Goal: Transaction & Acquisition: Obtain resource

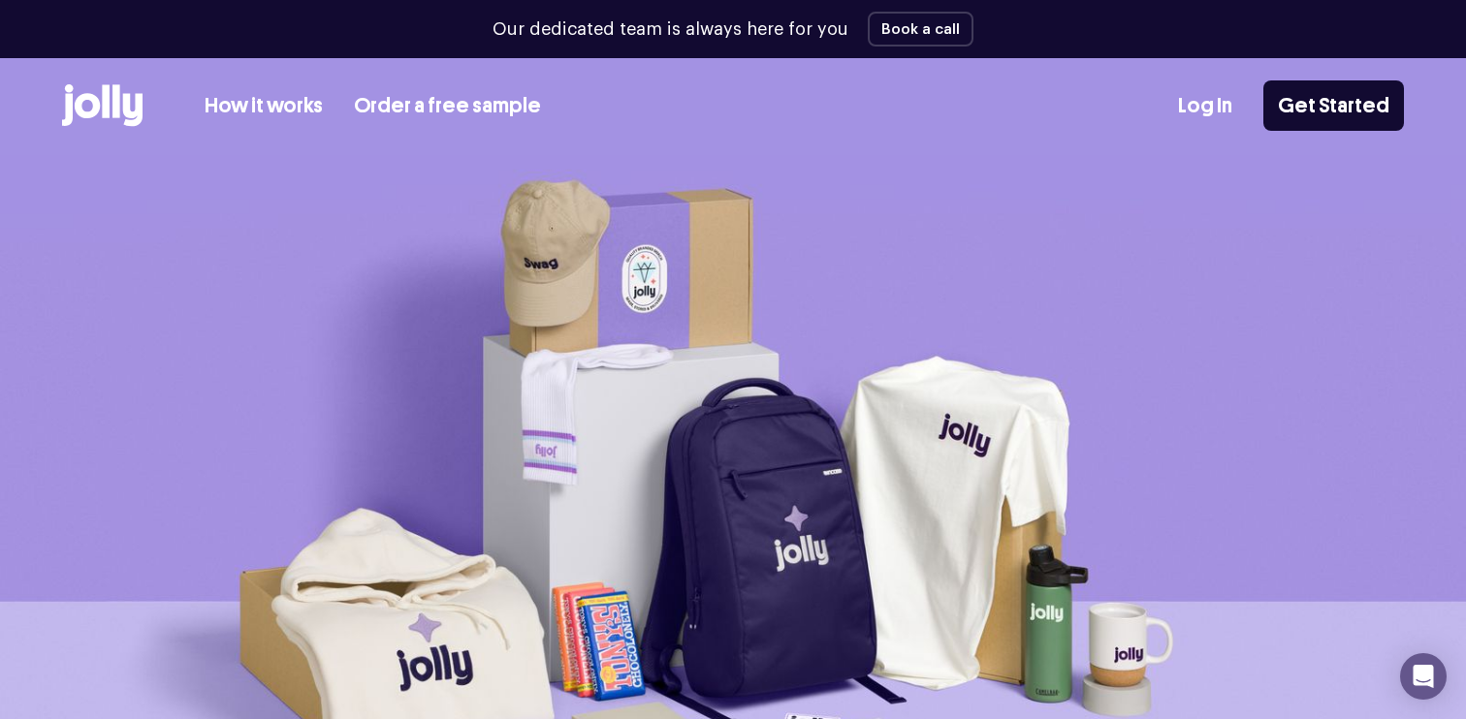
click at [446, 109] on link "Order a free sample" at bounding box center [447, 106] width 187 height 32
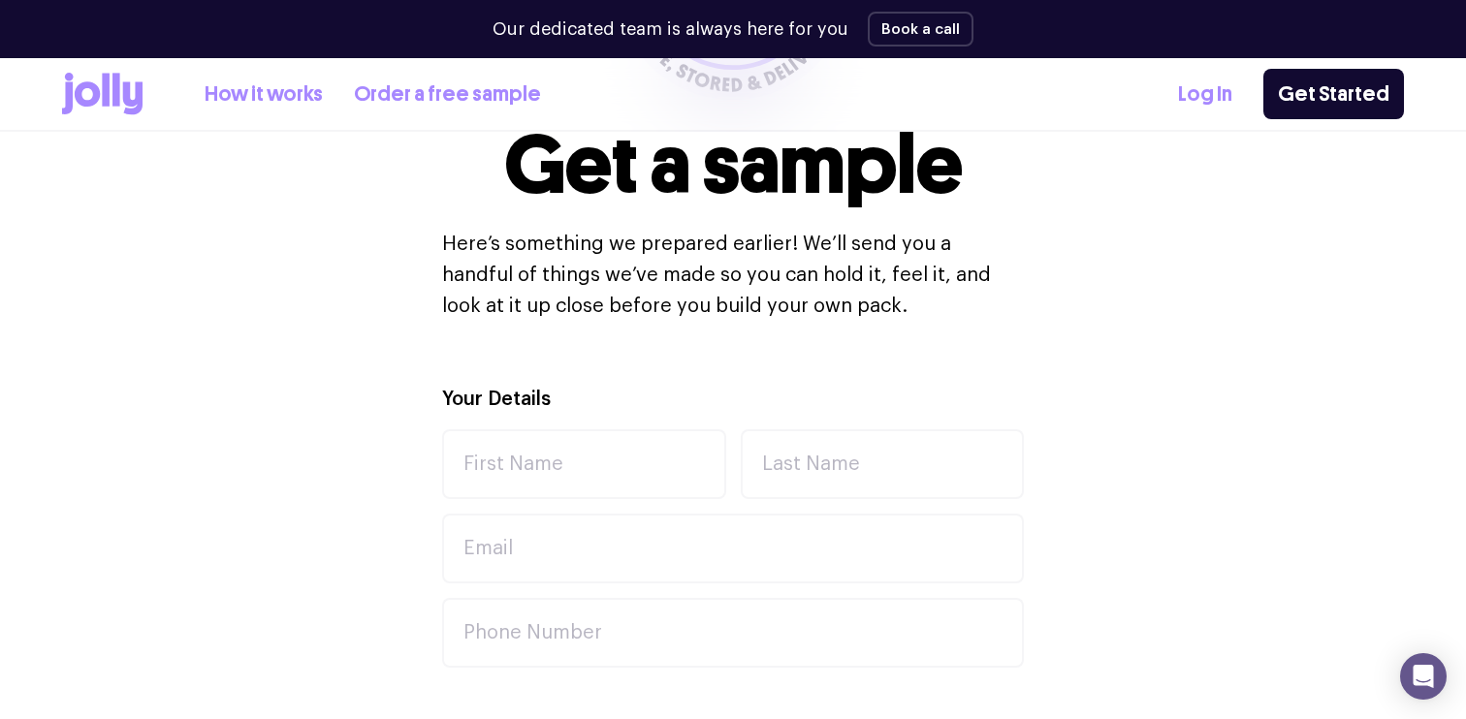
scroll to position [454, 0]
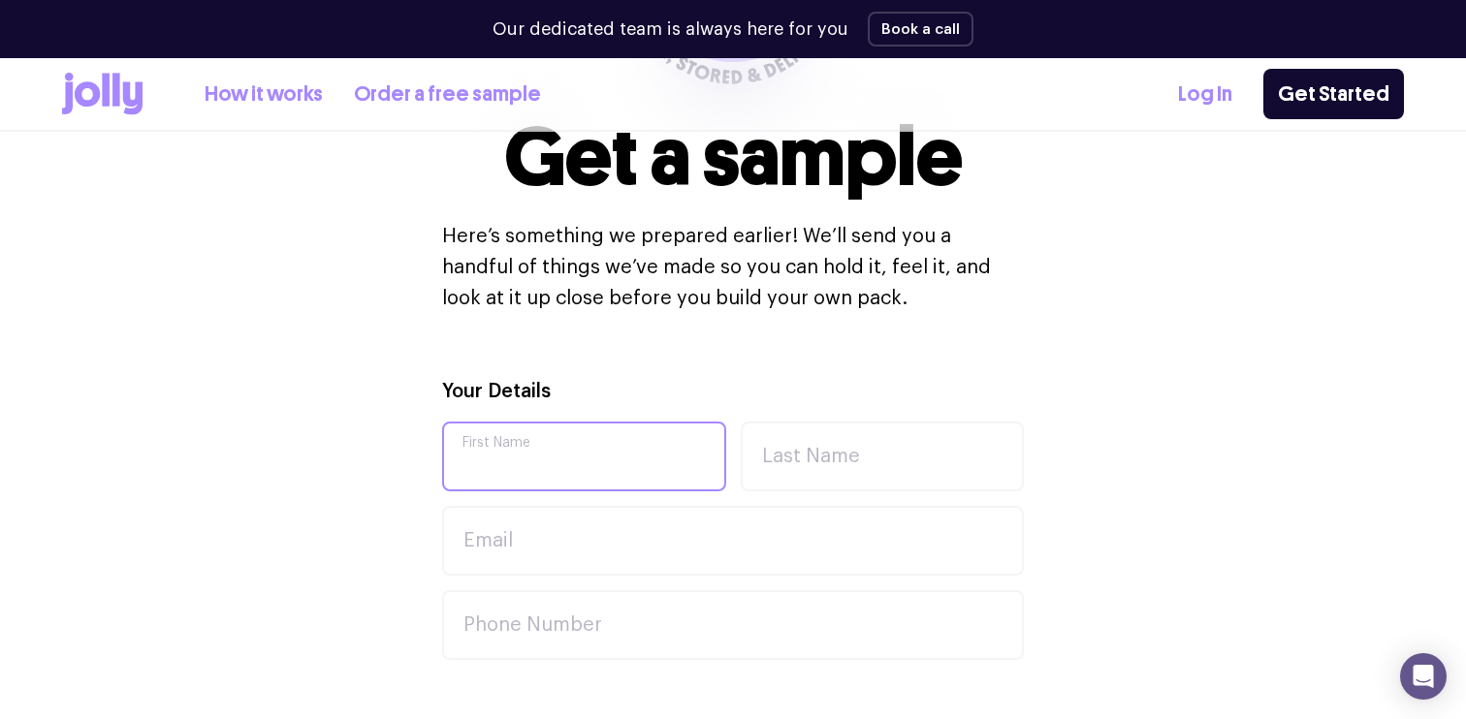
click at [504, 451] on input "First Name" at bounding box center [584, 457] width 284 height 70
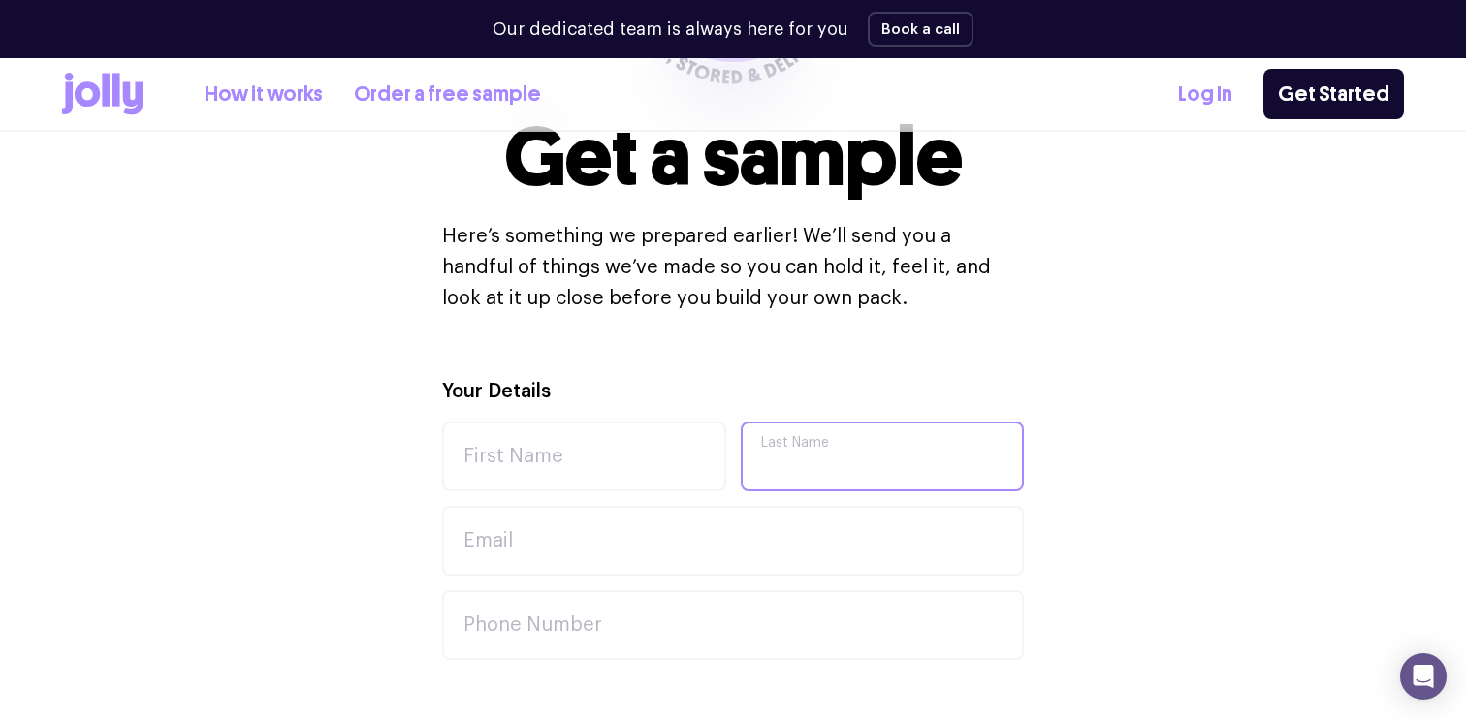
type input "Badov"
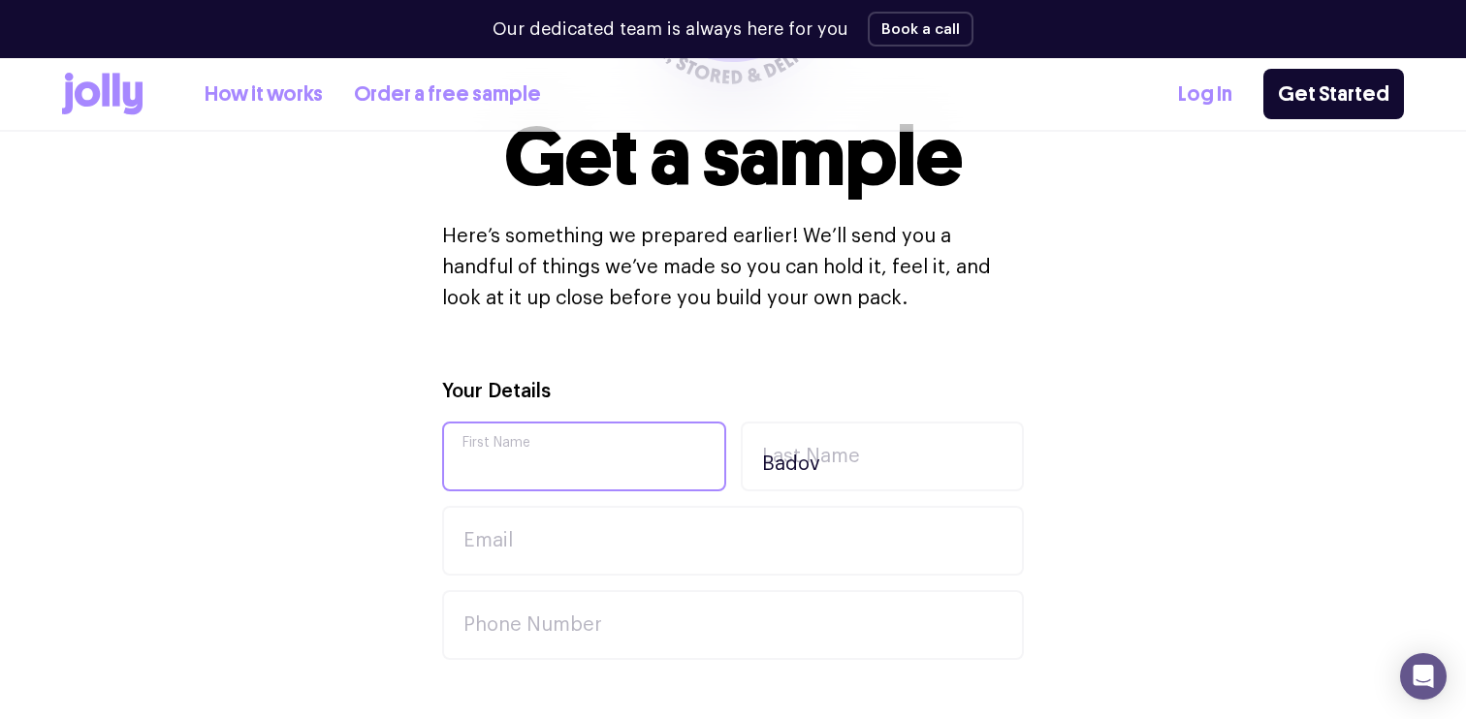
type input "Monica"
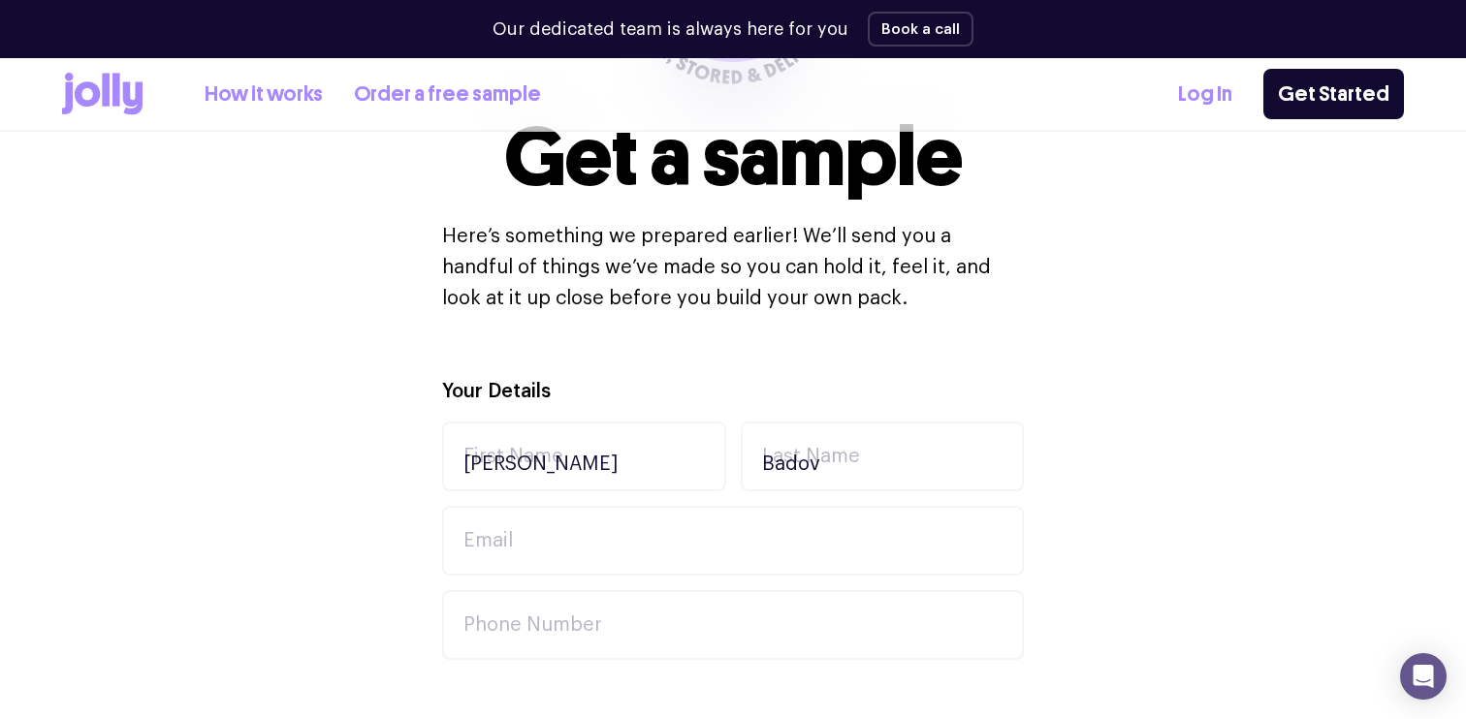
type input "level 2/725-731 George St"
type input "2000"
type input "Haymarket"
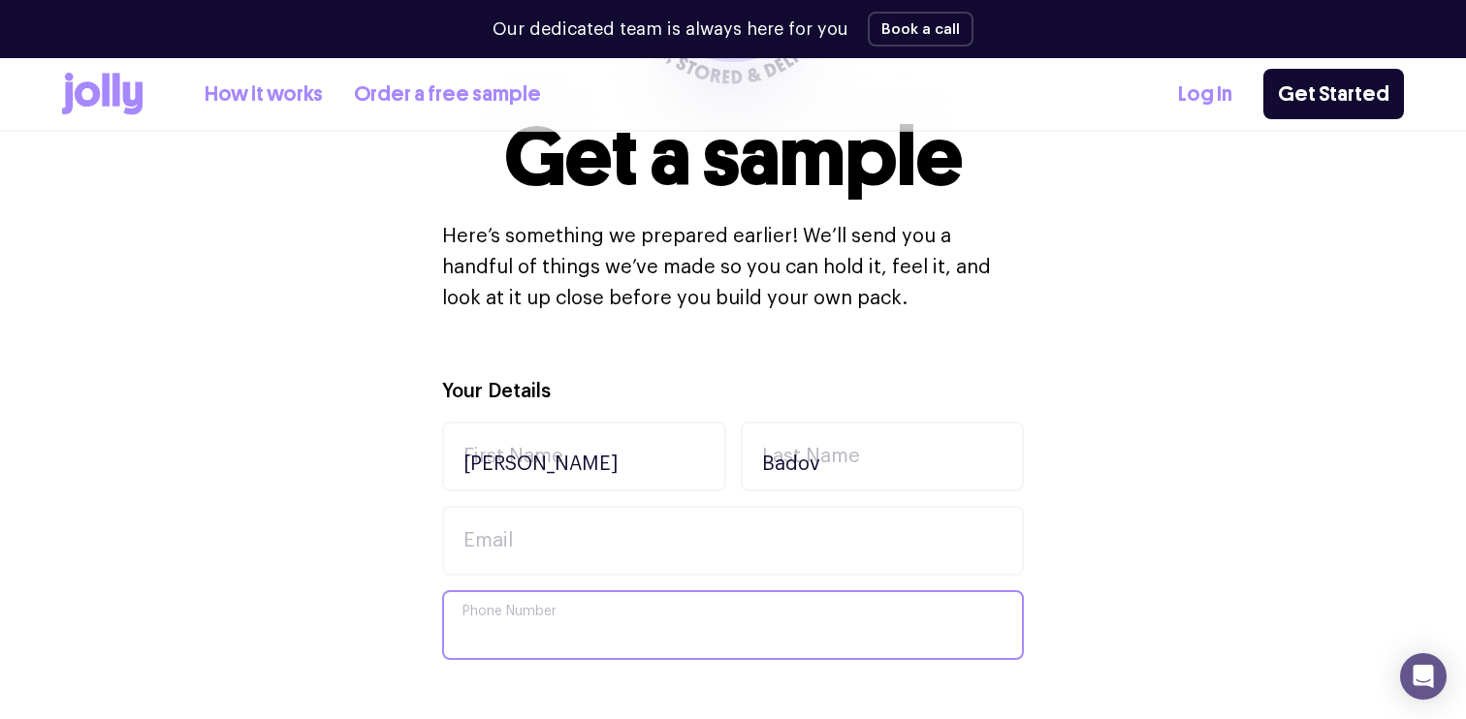
type input "+61 423 012 796"
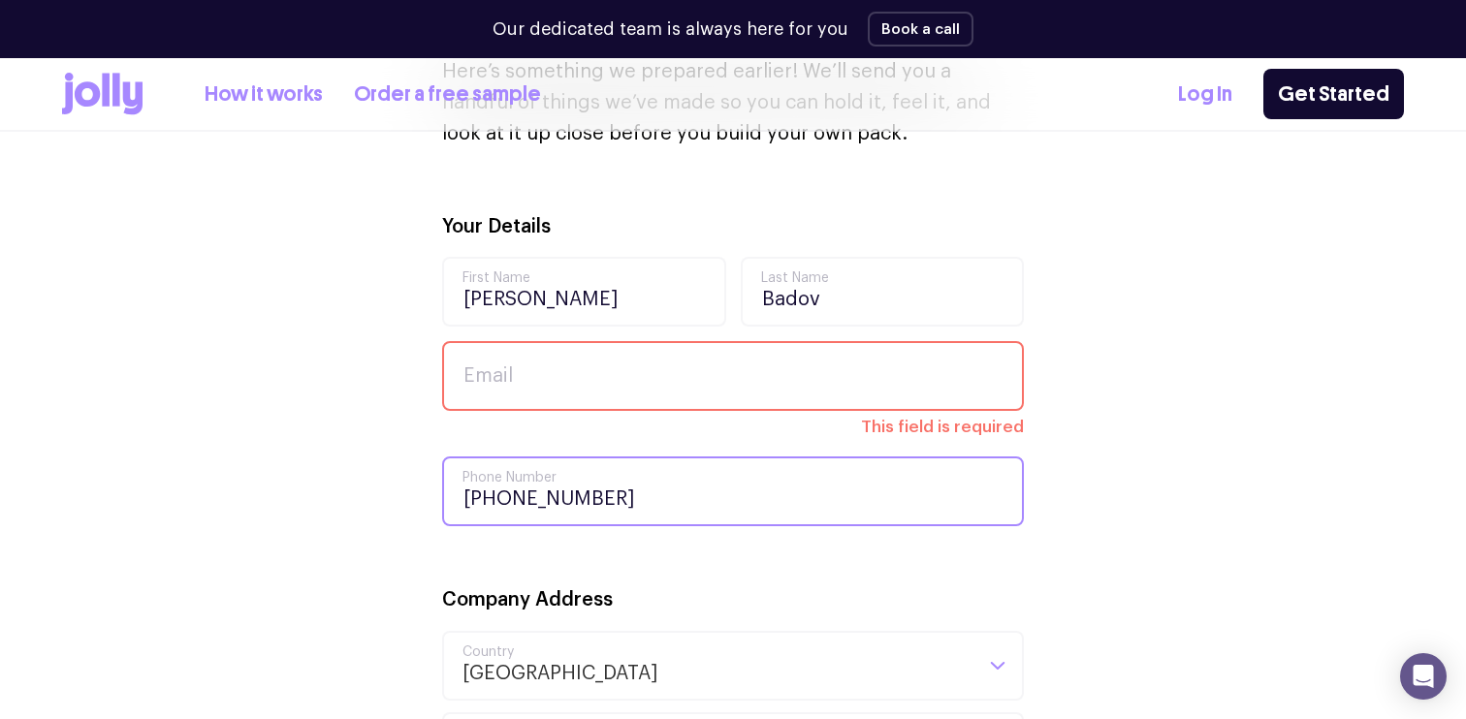
scroll to position [600, 0]
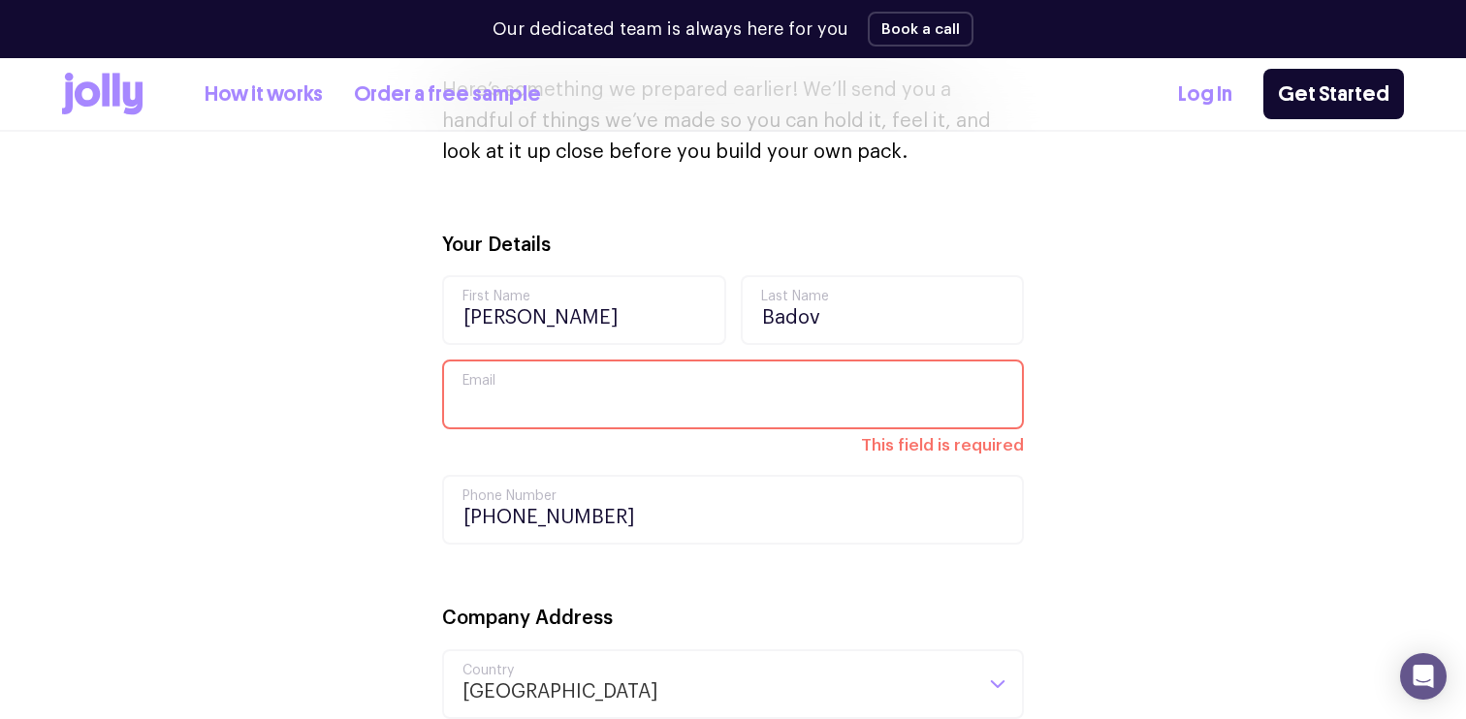
click at [631, 406] on input "Email" at bounding box center [733, 395] width 582 height 70
type input "[PERSON_NAME][EMAIL_ADDRESS][DOMAIN_NAME]"
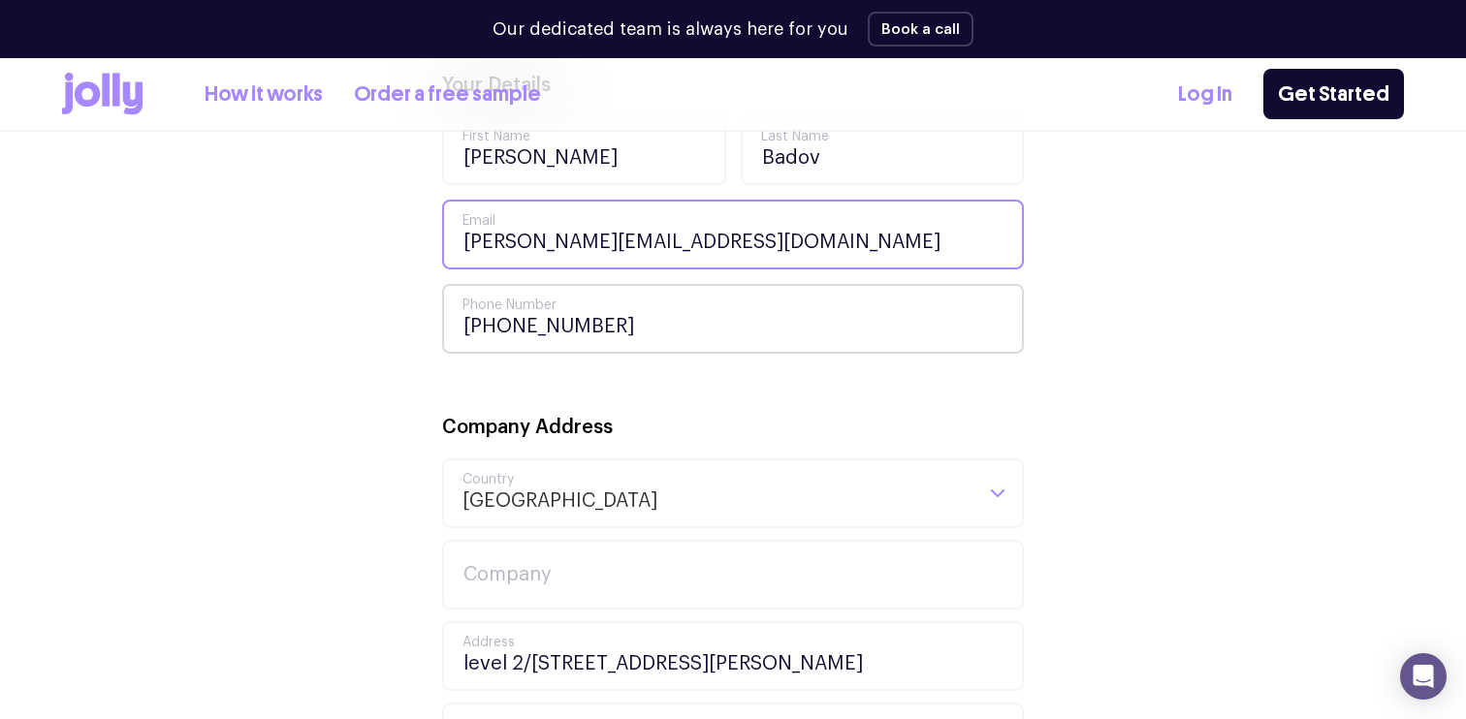
scroll to position [765, 0]
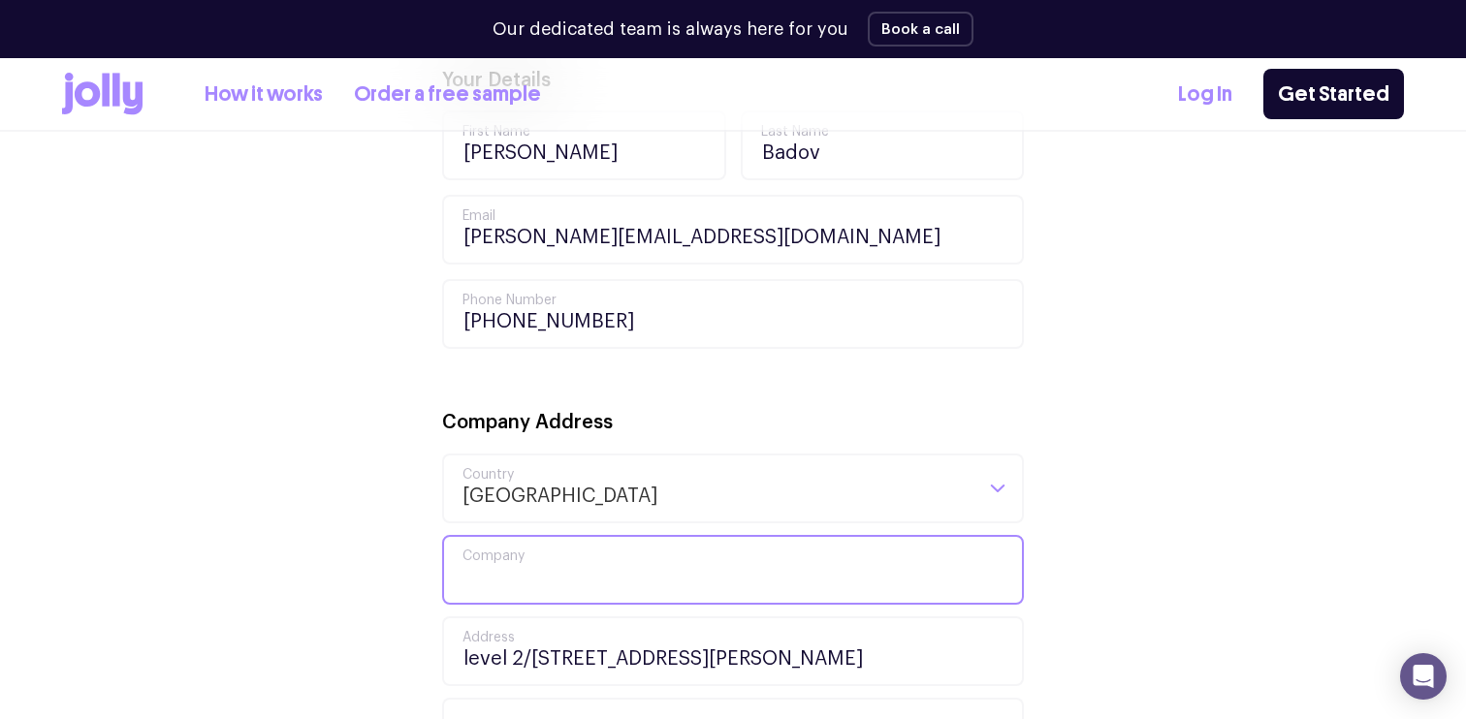
click at [530, 567] on input "Company" at bounding box center [733, 570] width 582 height 70
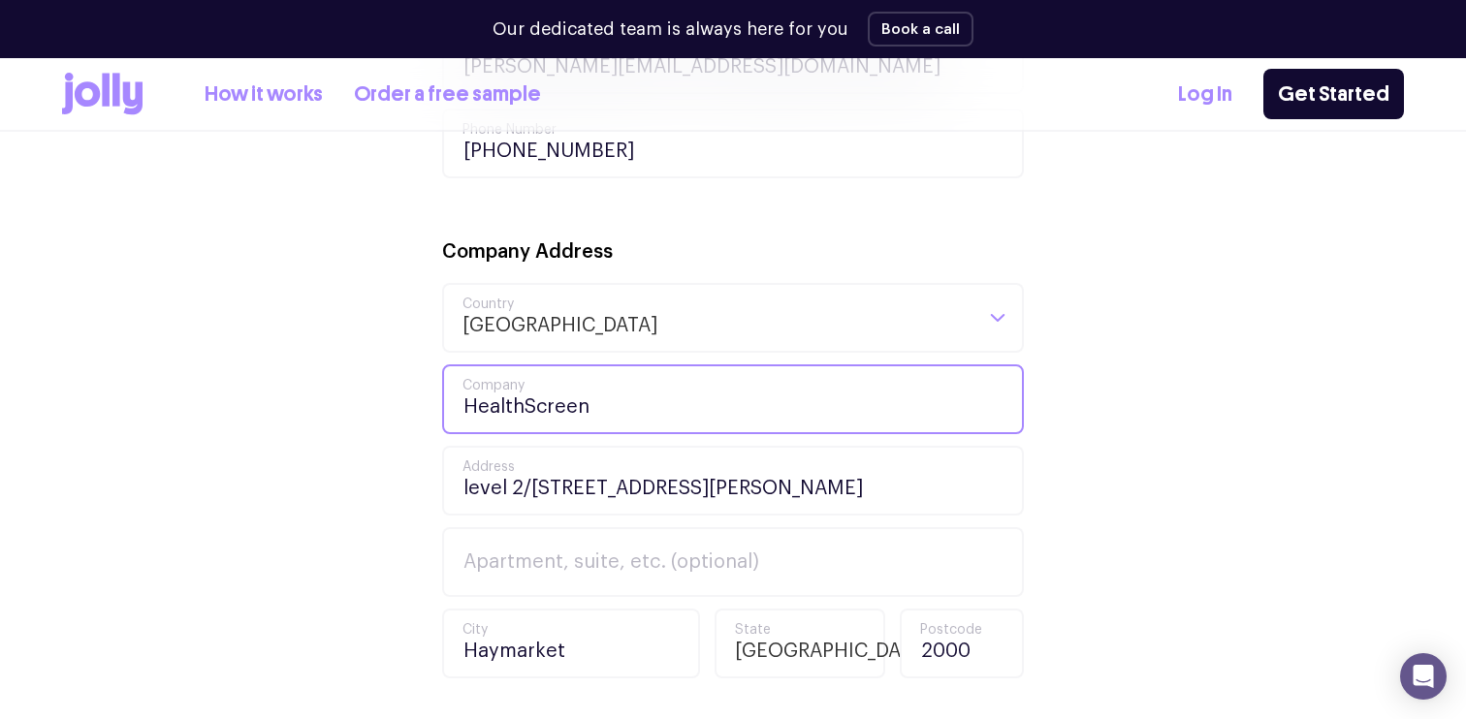
scroll to position [947, 0]
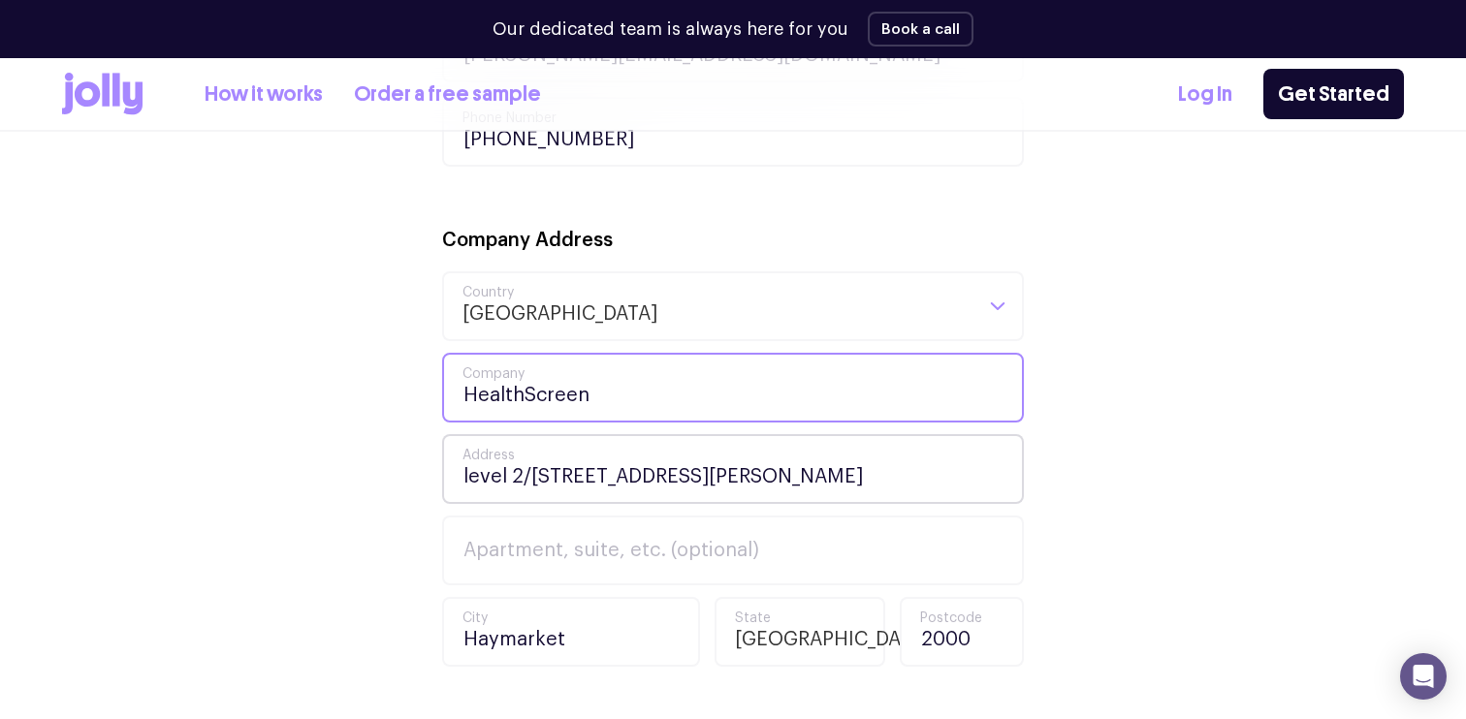
type input "HealthScreen"
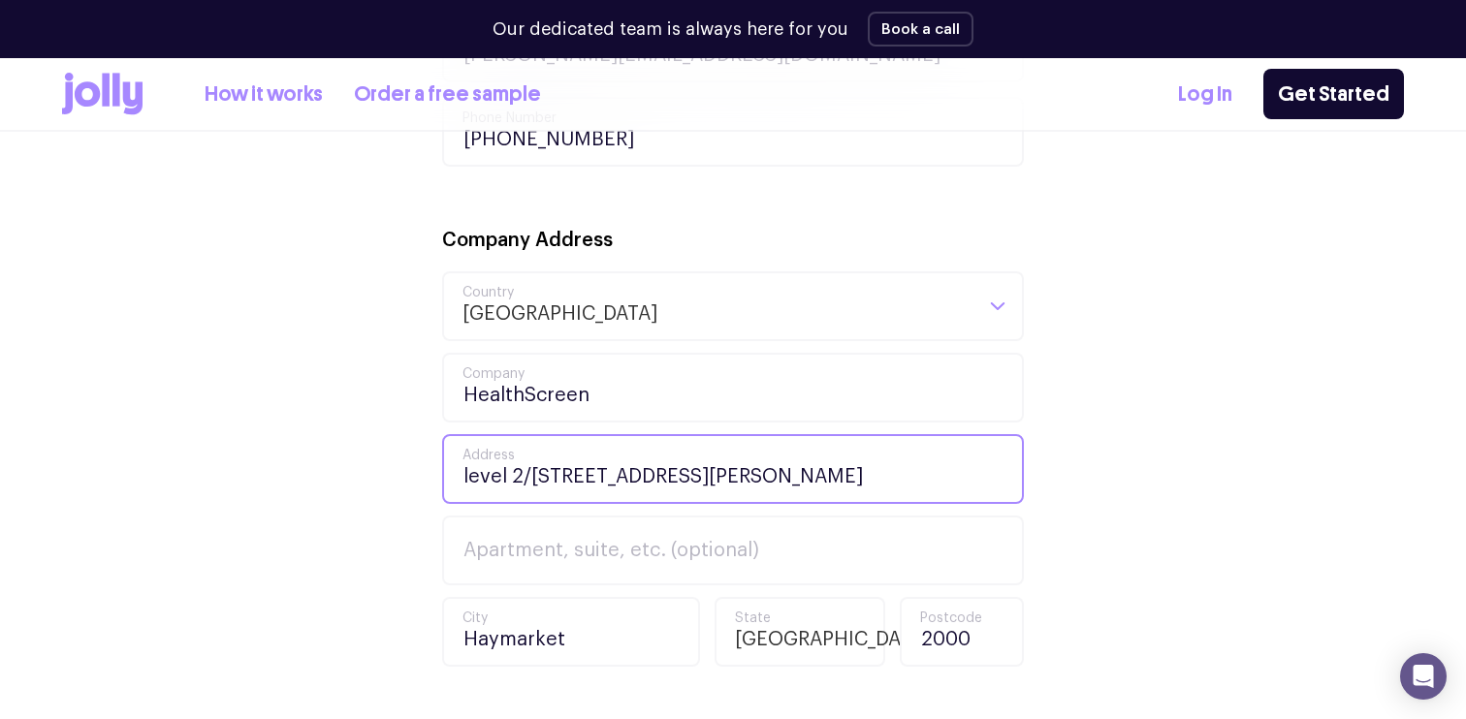
click at [618, 465] on input "level 2/725-731 George St" at bounding box center [733, 469] width 582 height 70
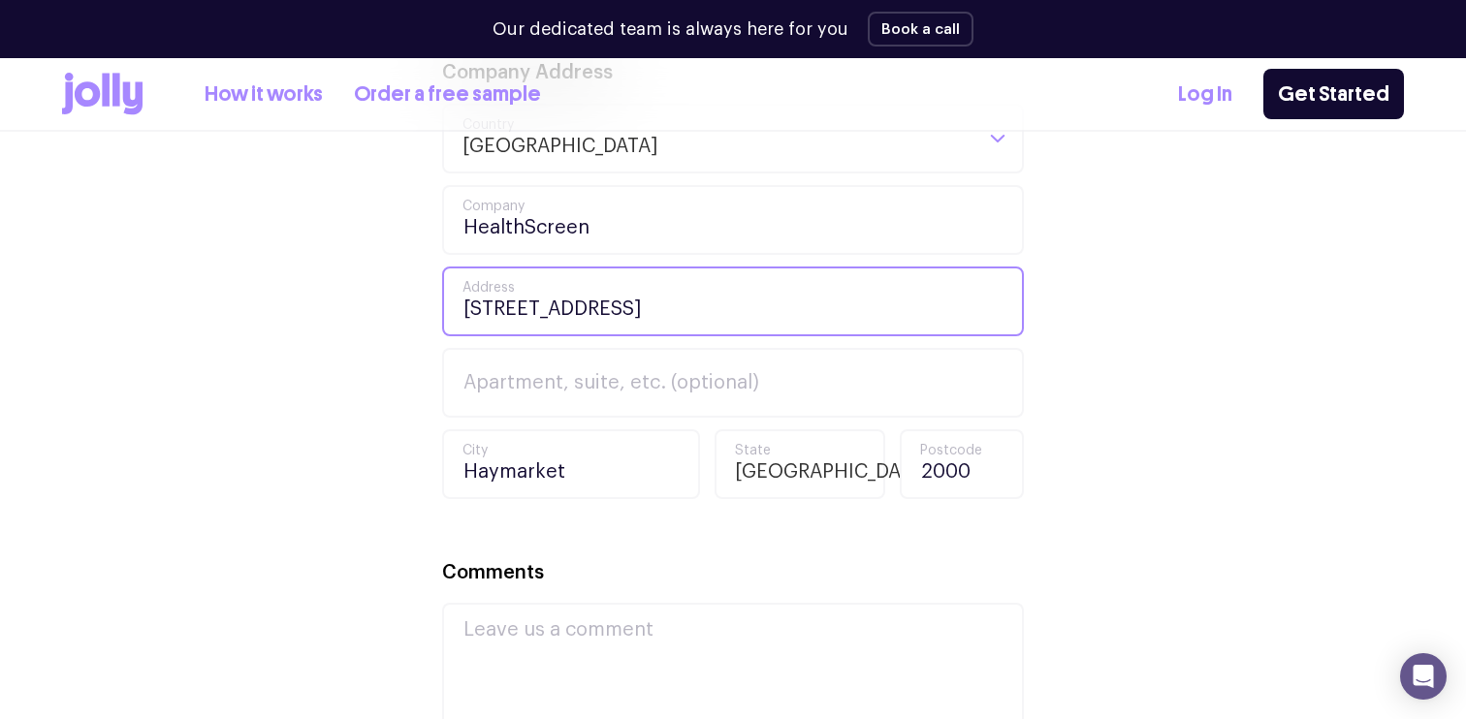
scroll to position [1118, 0]
type input "338 South Road, Hampton East"
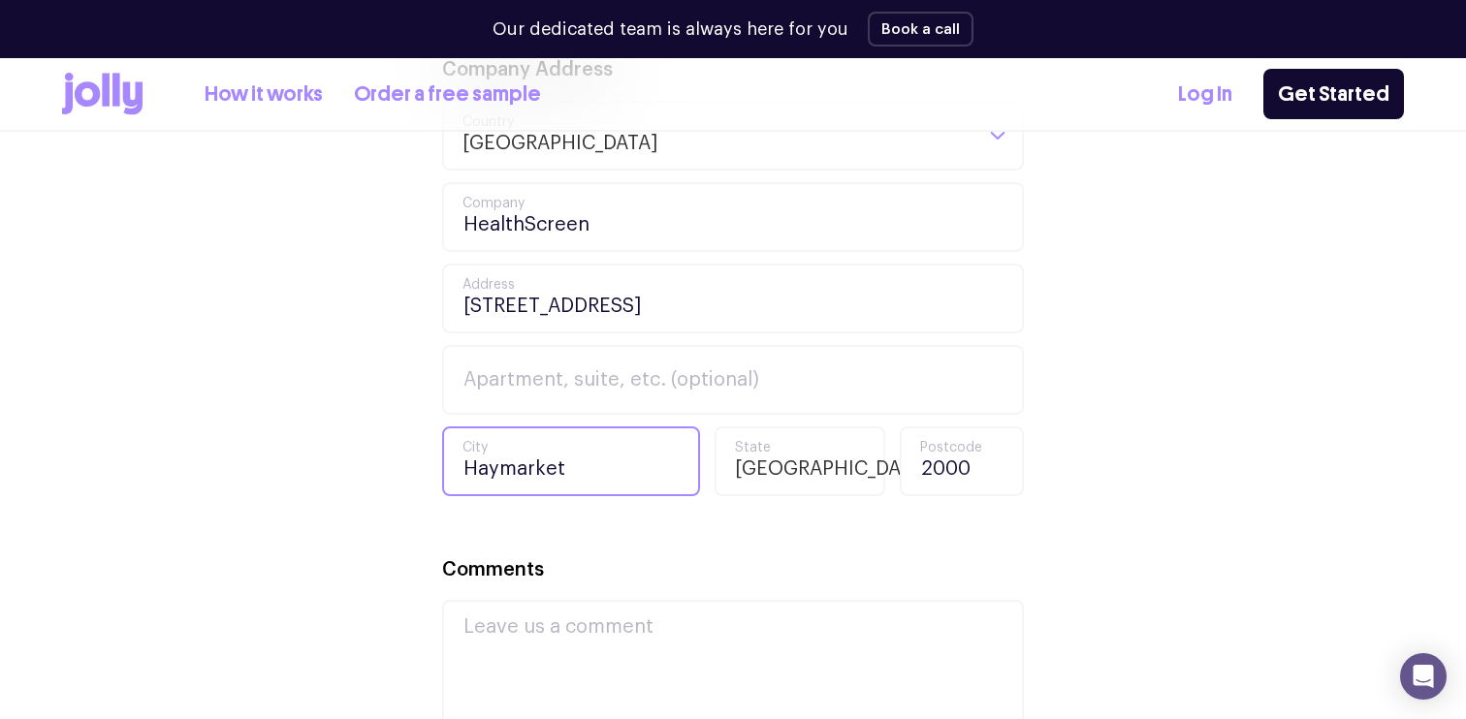
click at [610, 468] on input "Haymarket" at bounding box center [571, 461] width 258 height 70
type input "Melbourne"
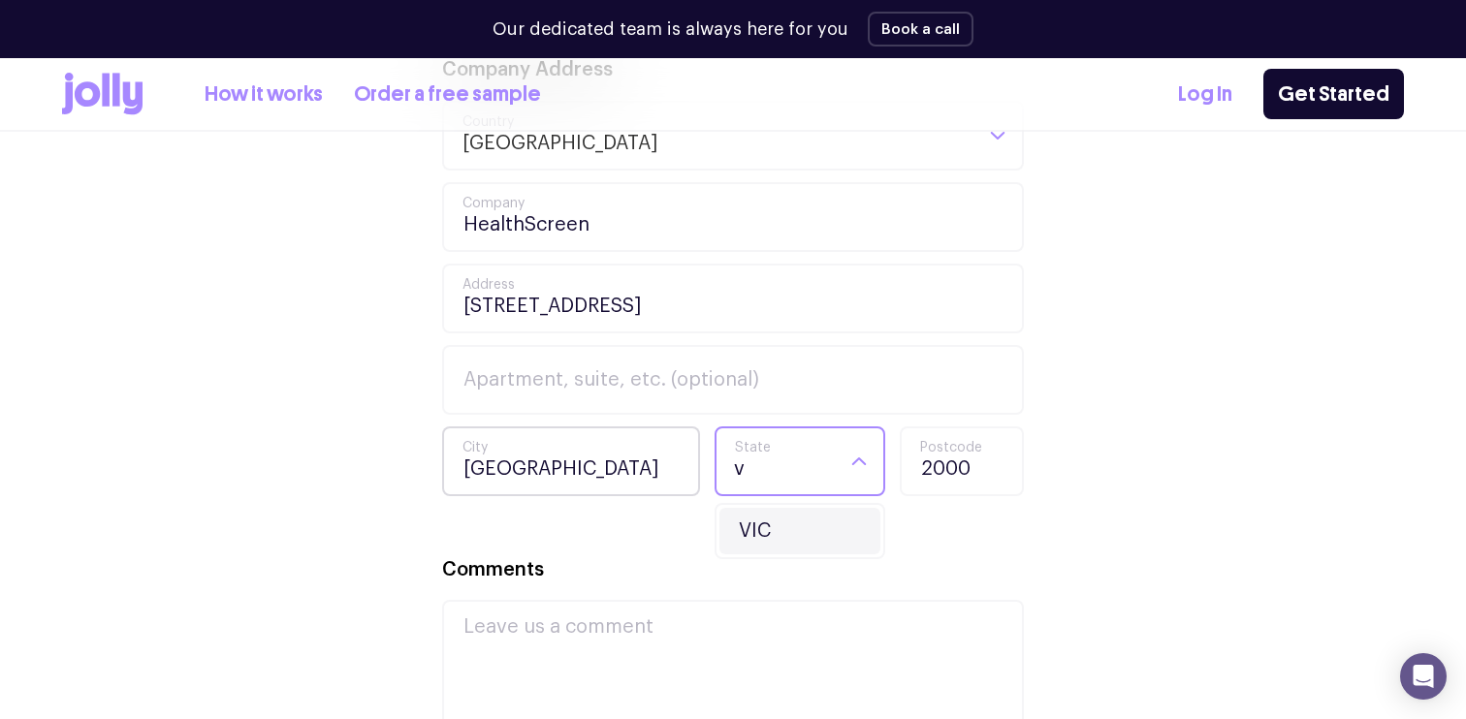
type input "v"
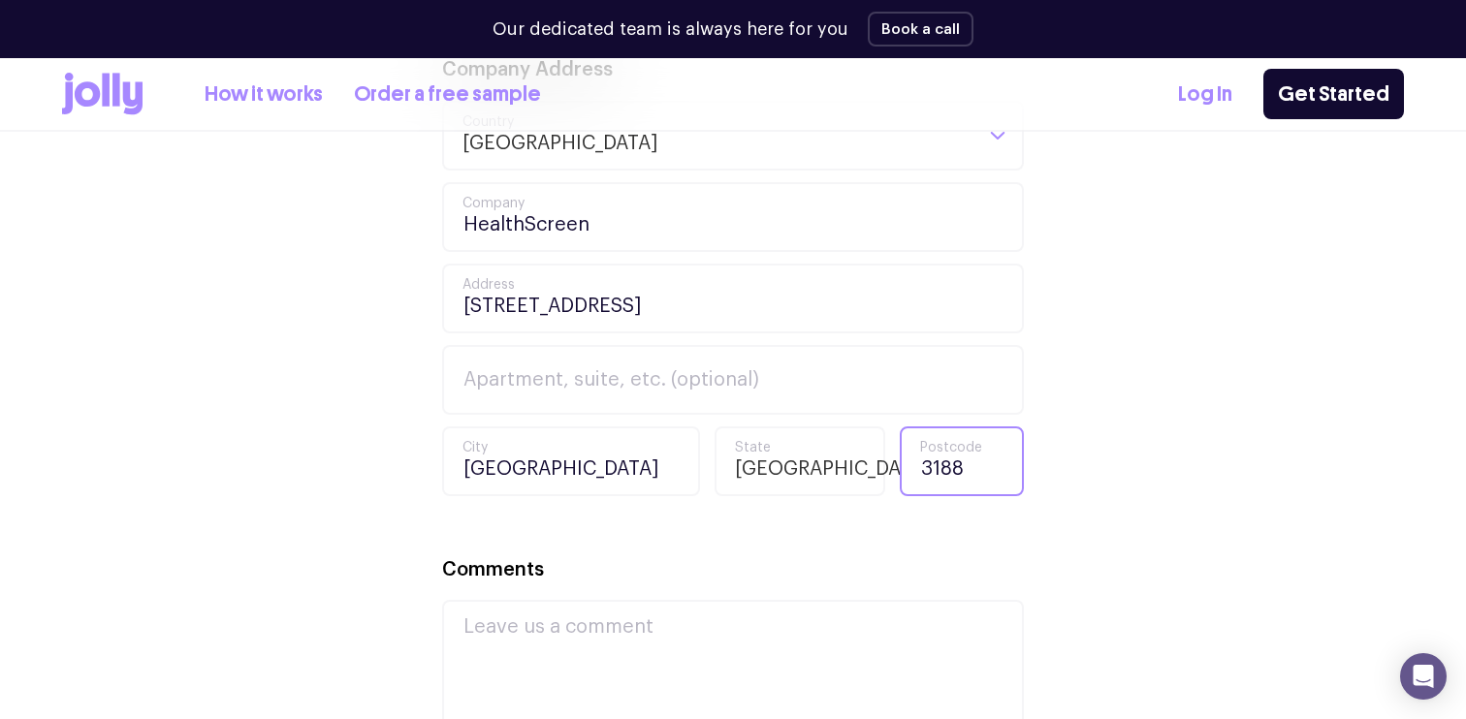
type input "3188"
click at [331, 553] on div "Your Details Monica First Name Badov Last Name monica@healthscreen.com.au Email…" at bounding box center [732, 346] width 1341 height 1268
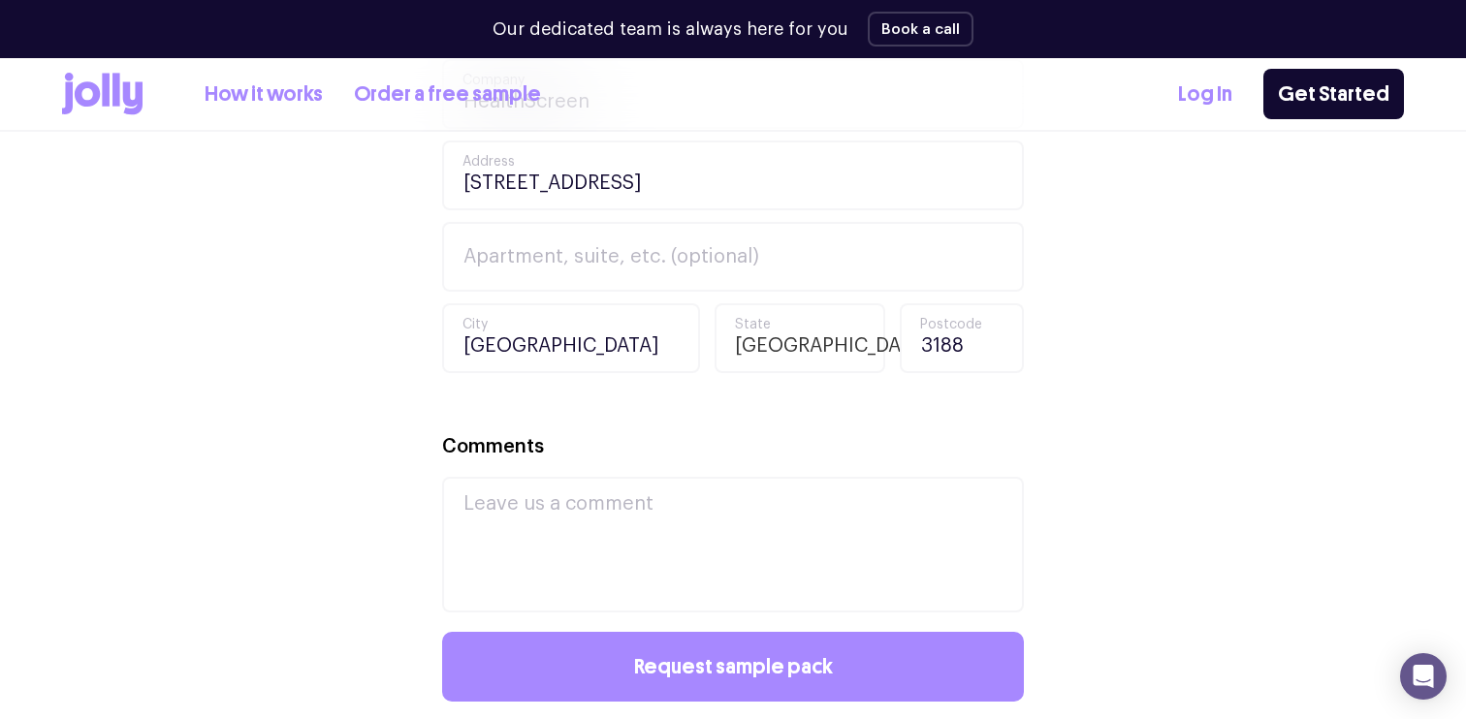
scroll to position [1246, 0]
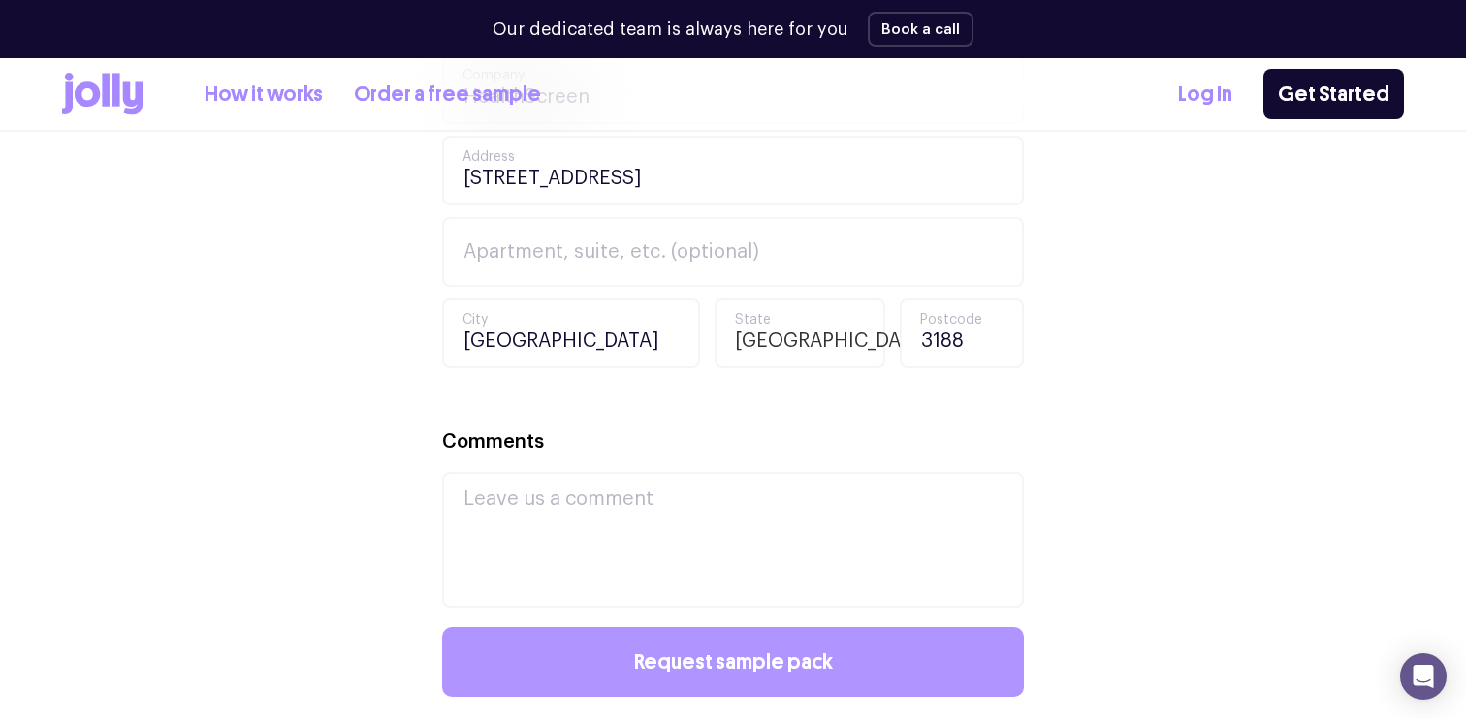
click at [592, 669] on button "Request sample pack" at bounding box center [733, 662] width 582 height 70
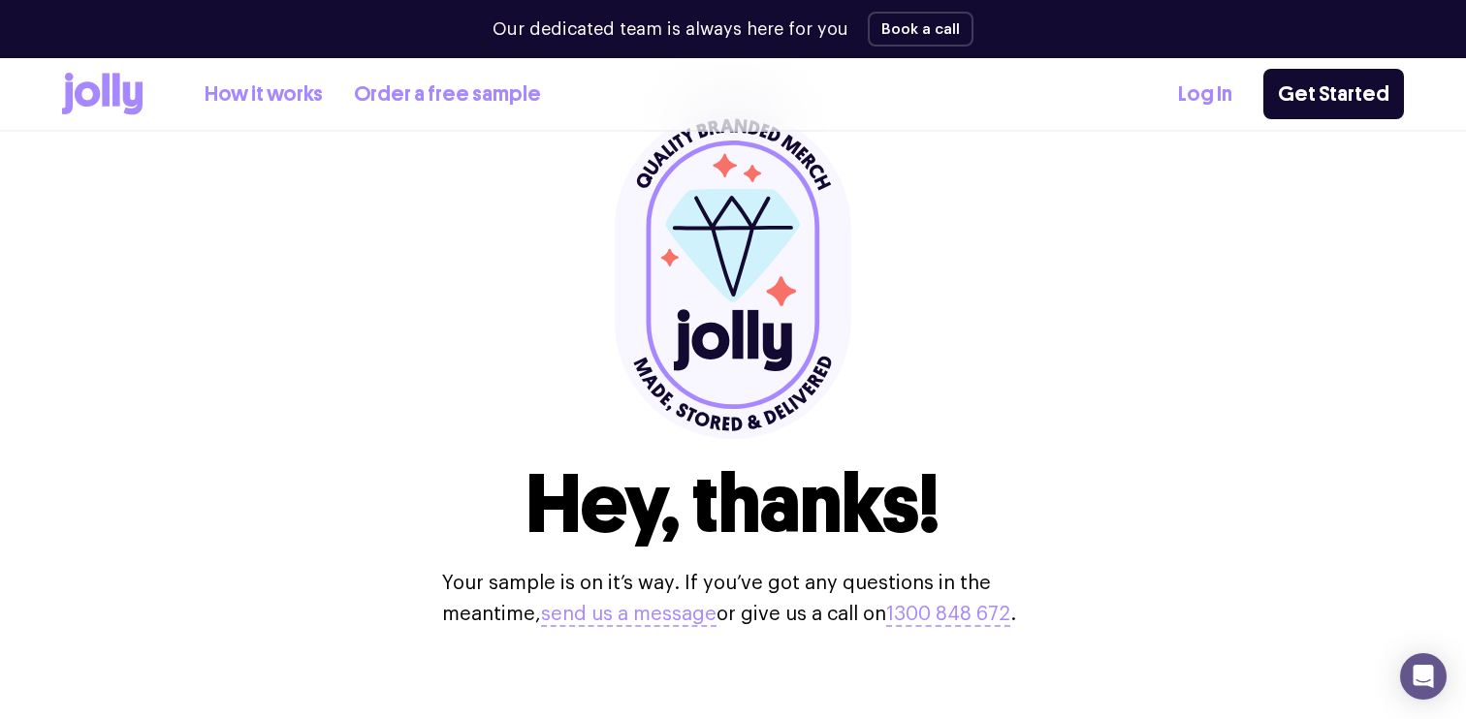
scroll to position [0, 0]
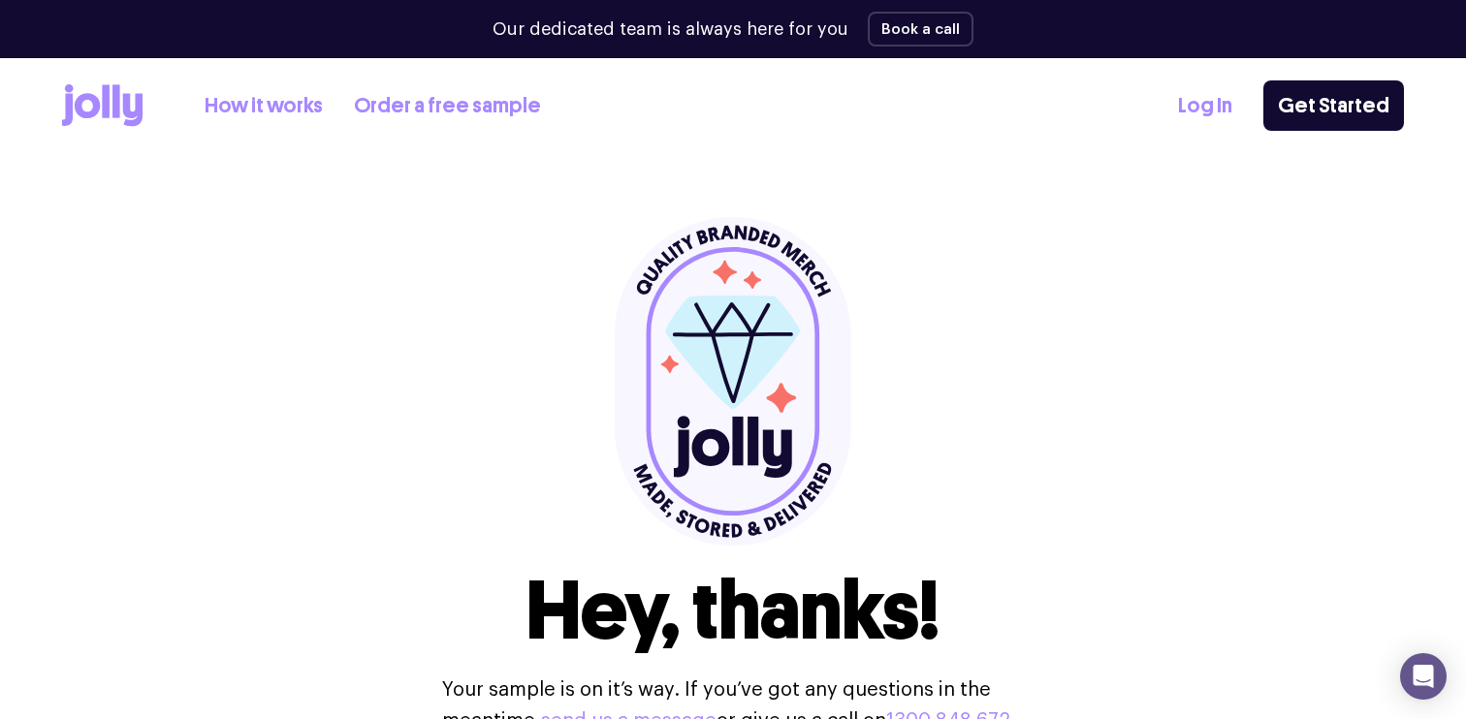
click at [120, 104] on icon at bounding box center [102, 105] width 80 height 43
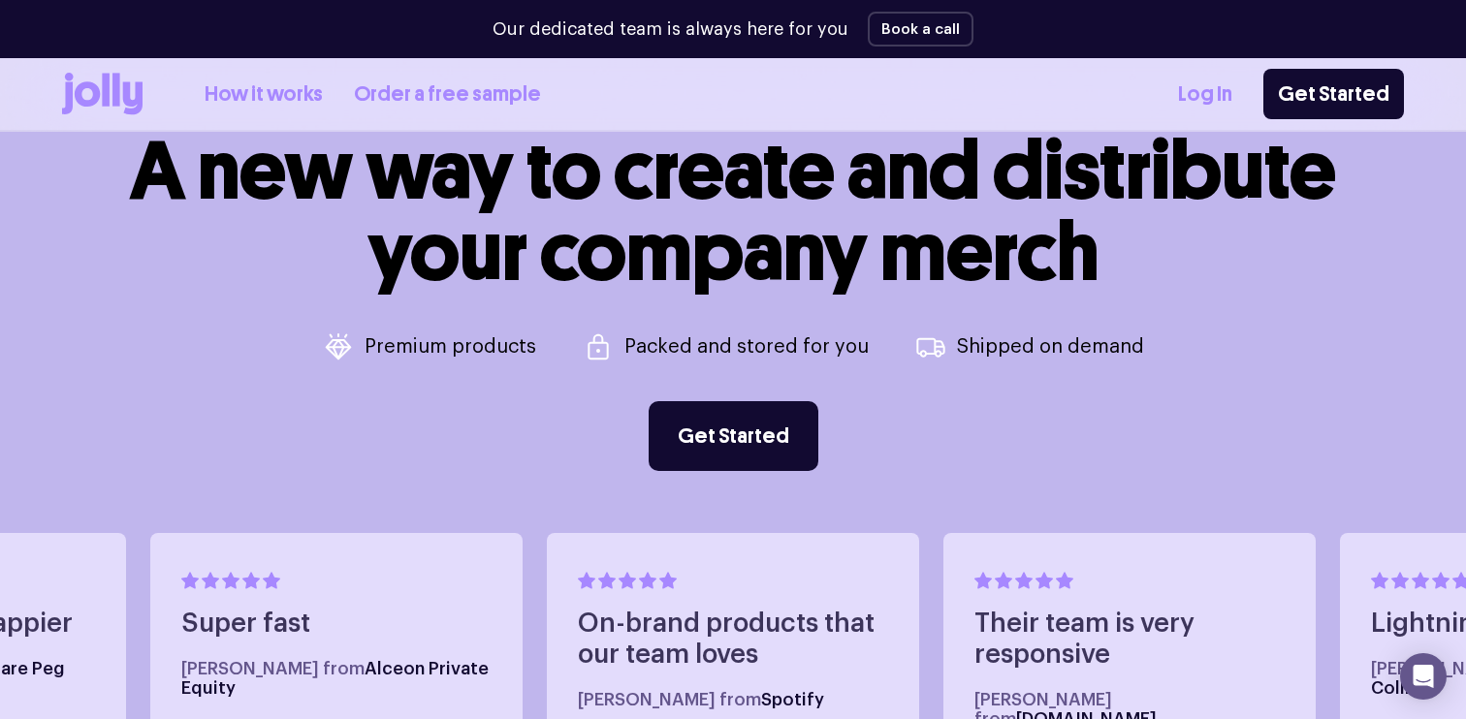
scroll to position [722, 0]
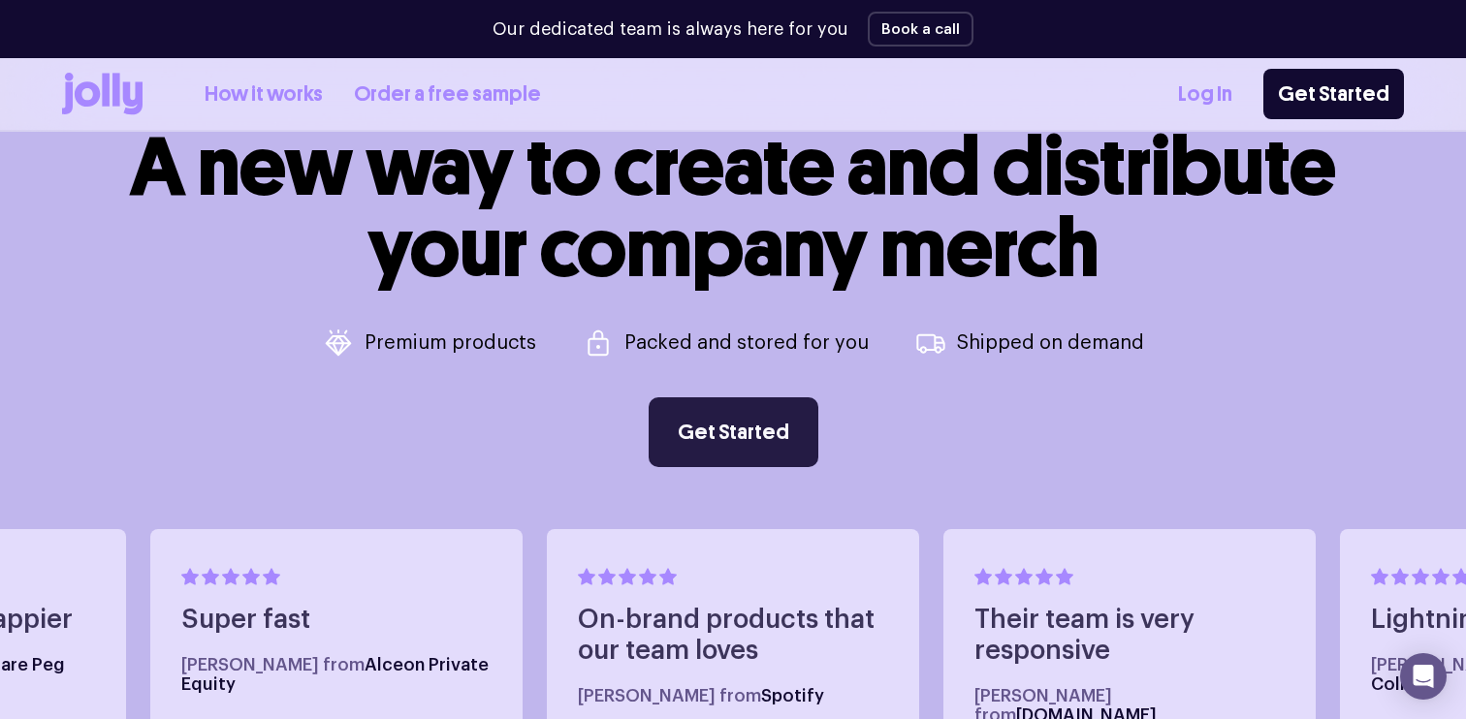
click at [692, 422] on link "Get Started" at bounding box center [733, 432] width 170 height 70
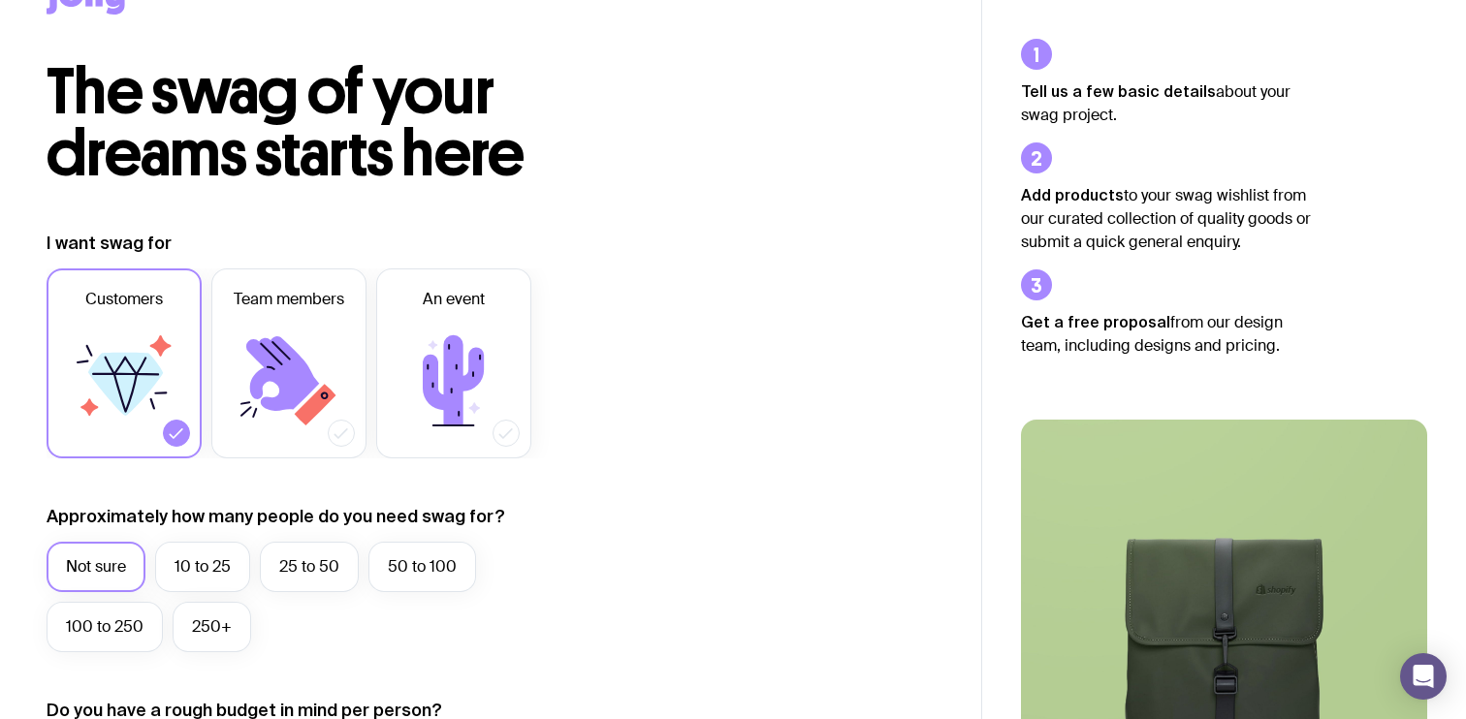
scroll to position [81, 0]
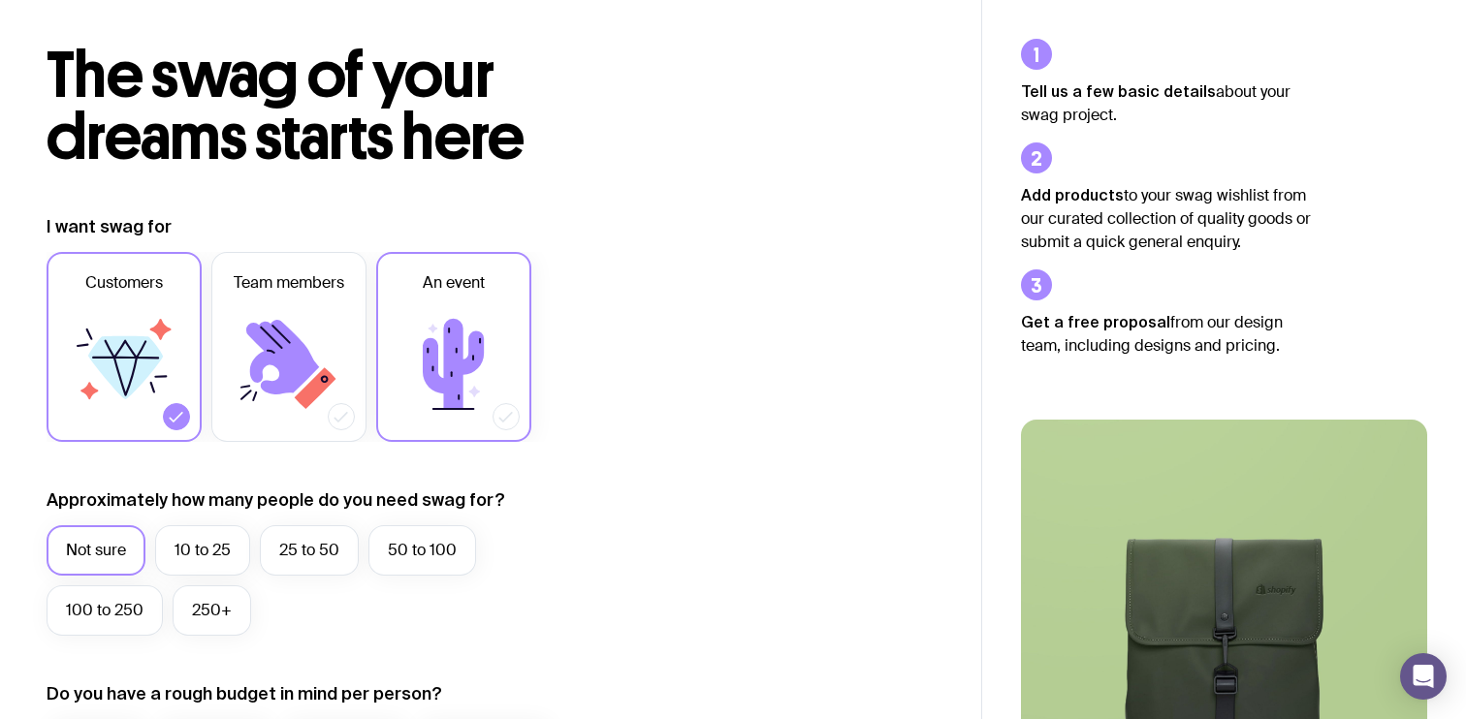
click at [514, 313] on label "An event" at bounding box center [453, 347] width 155 height 190
click at [0, 0] on input "An event" at bounding box center [0, 0] width 0 height 0
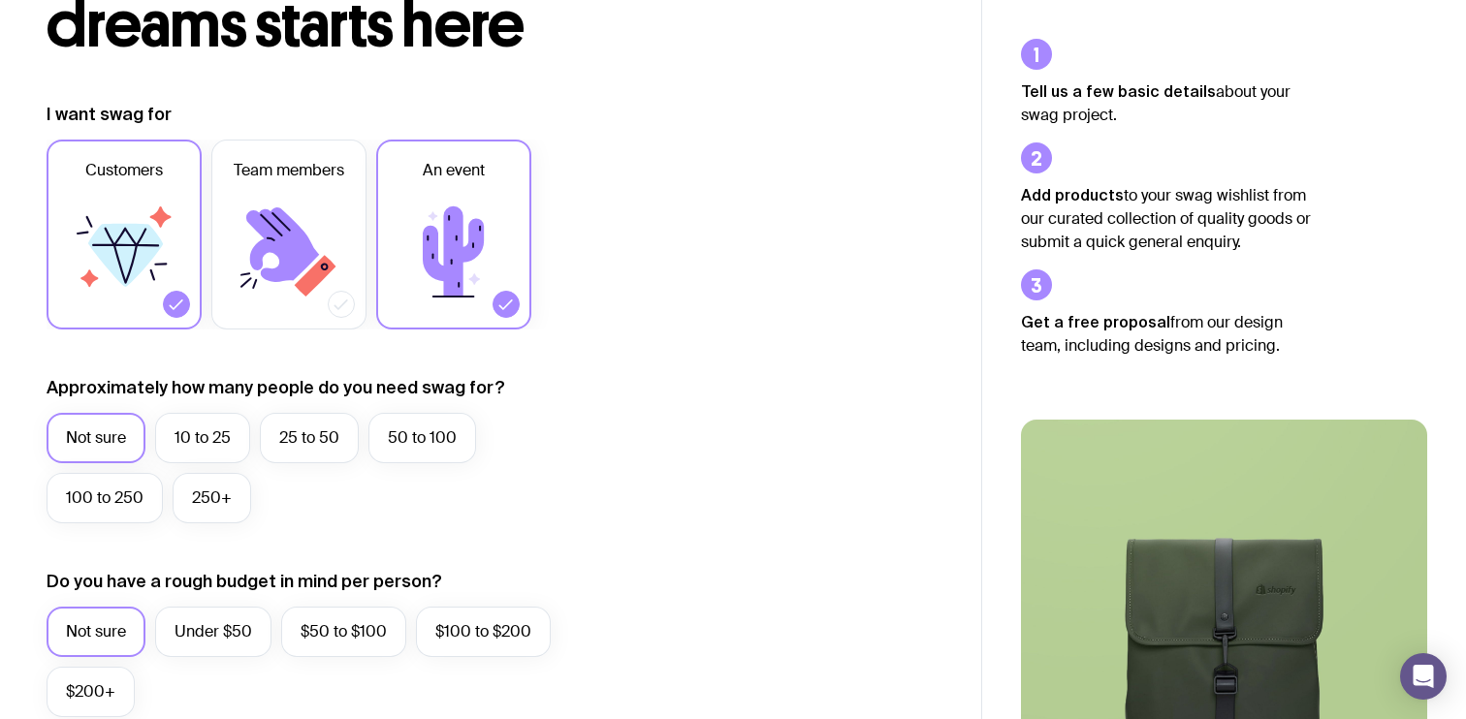
scroll to position [206, 0]
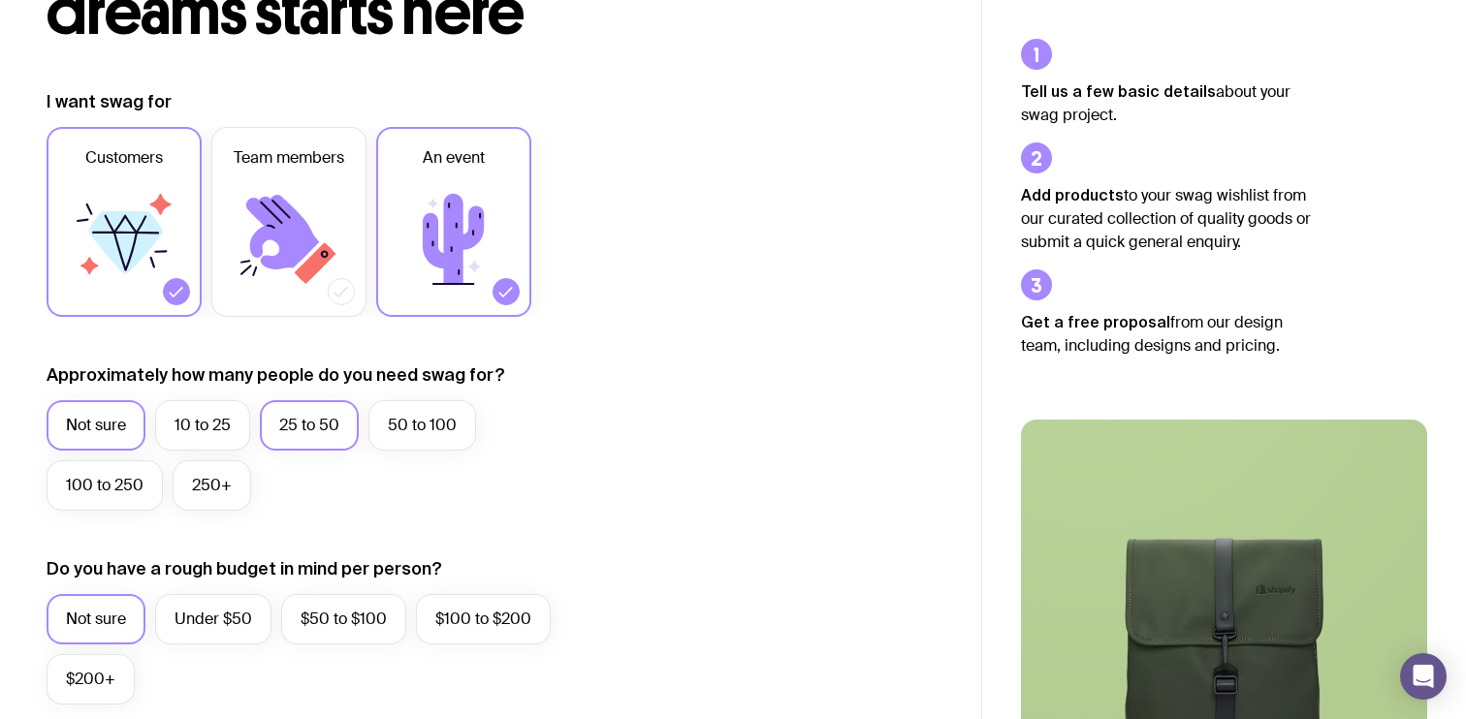
click at [300, 428] on label "25 to 50" at bounding box center [309, 425] width 99 height 50
click at [0, 0] on input "25 to 50" at bounding box center [0, 0] width 0 height 0
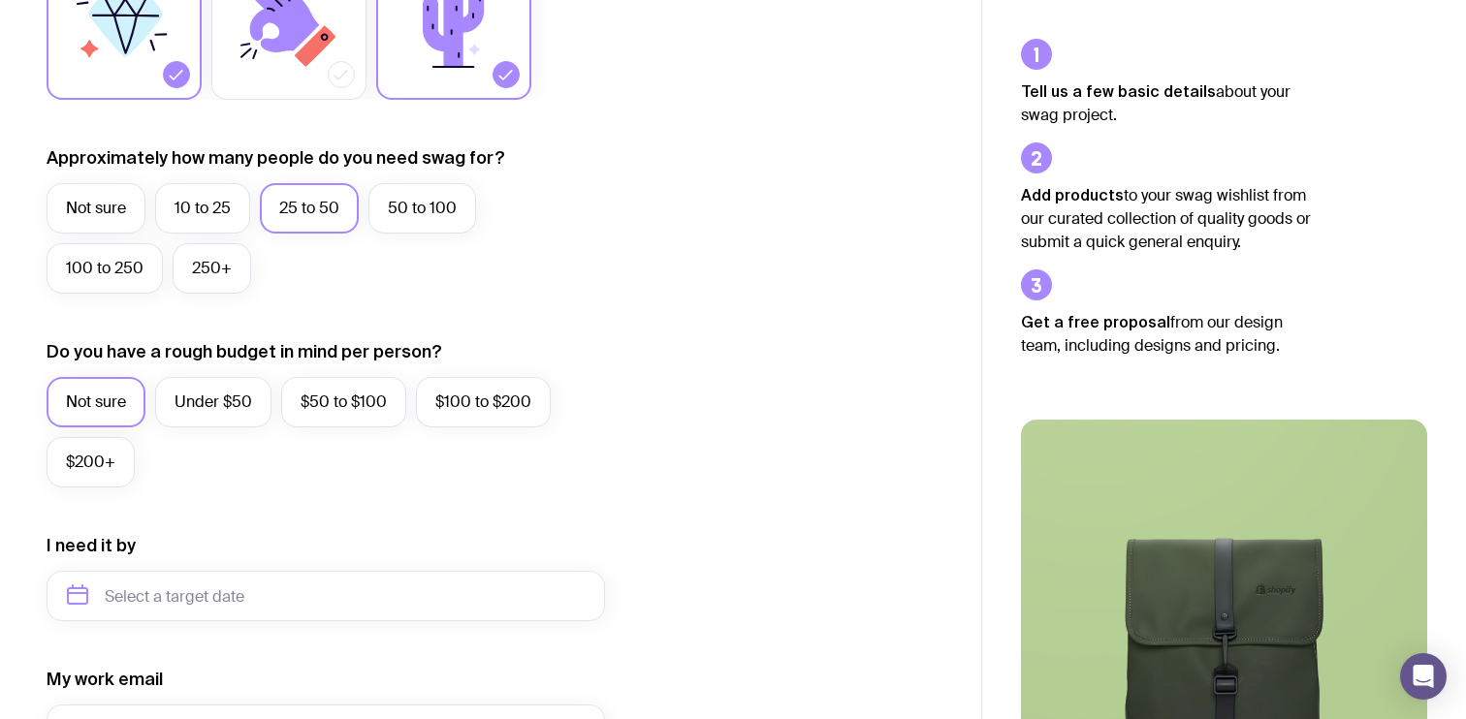
scroll to position [425, 0]
click at [225, 398] on label "Under $50" at bounding box center [213, 401] width 116 height 50
click at [0, 0] on input "Under $50" at bounding box center [0, 0] width 0 height 0
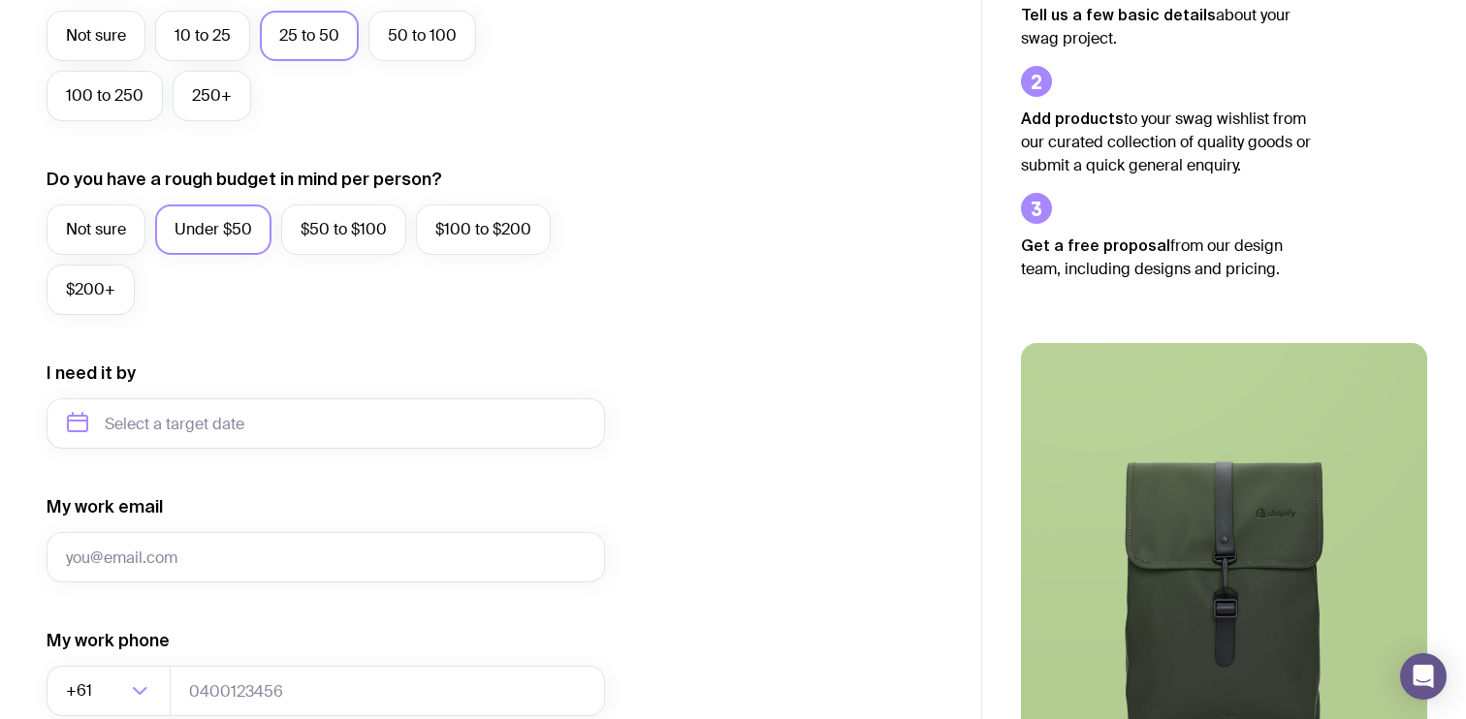
scroll to position [608, 0]
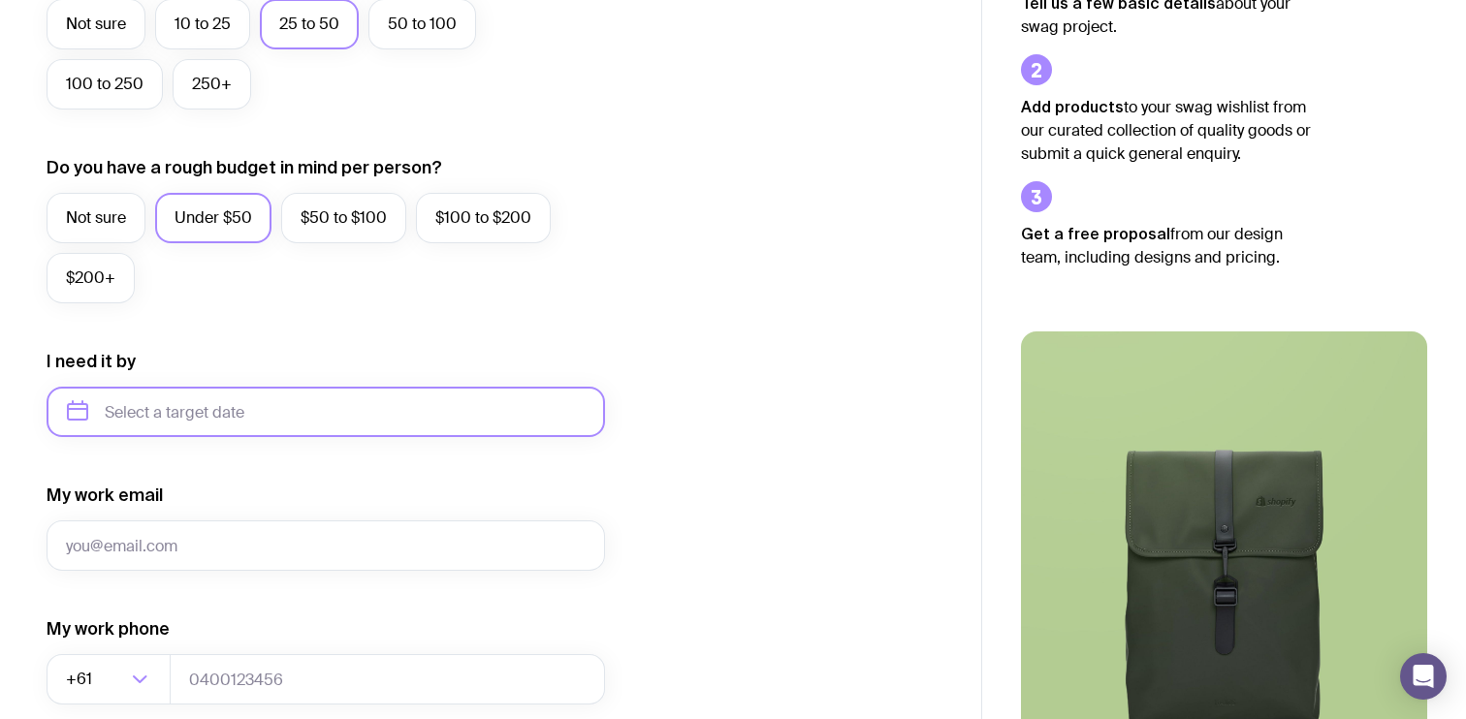
click at [205, 393] on input "text" at bounding box center [326, 412] width 558 height 50
click at [166, 648] on button "Nov" at bounding box center [170, 650] width 71 height 39
type input "November 2025"
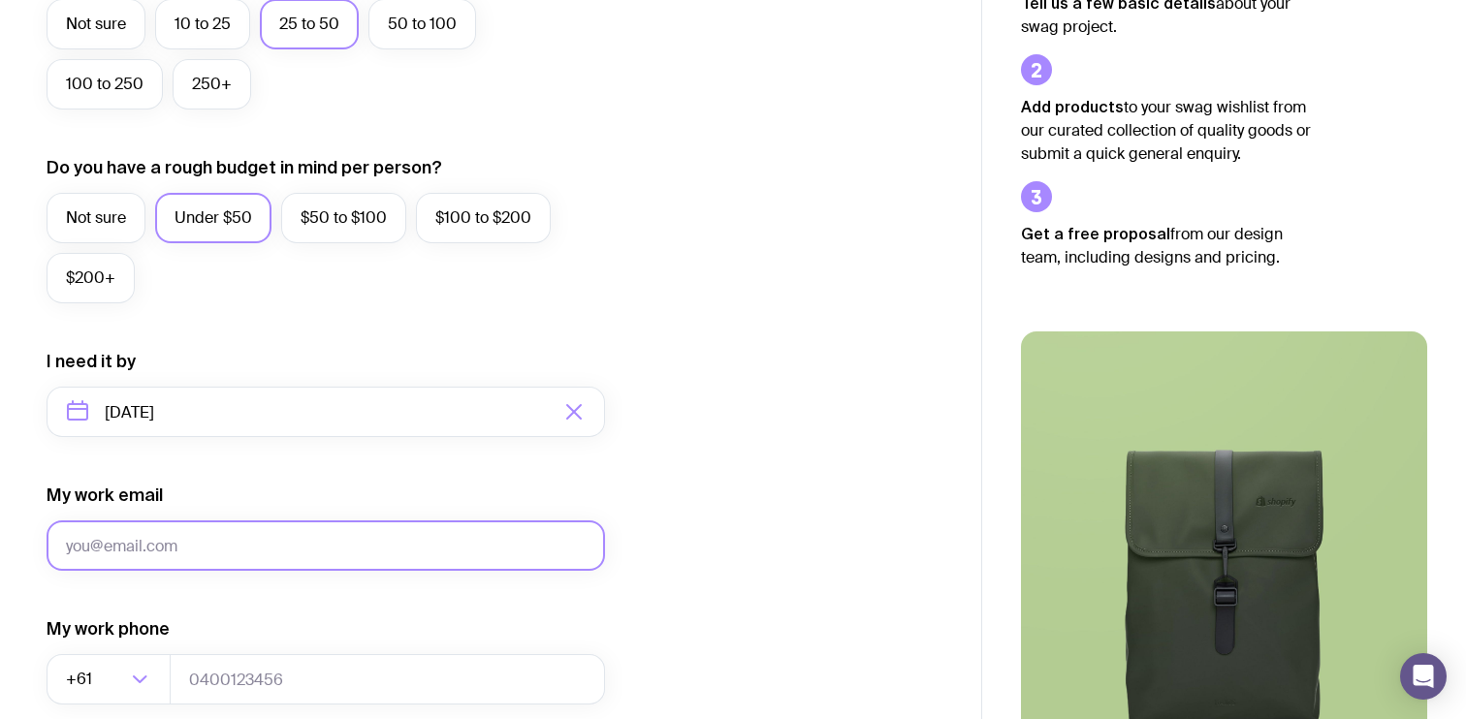
click at [179, 537] on input "My work email" at bounding box center [326, 545] width 558 height 50
type input "monica@healthscreen.com.au"
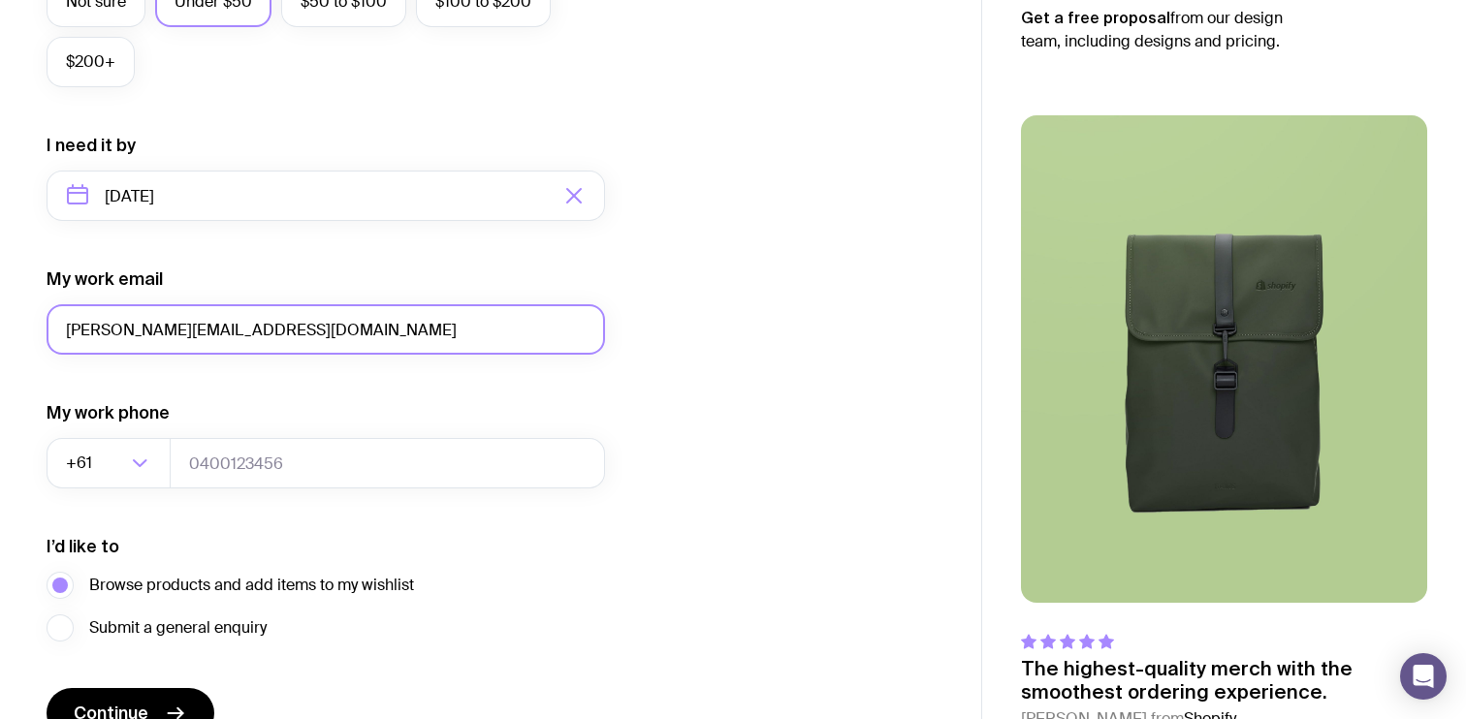
scroll to position [825, 0]
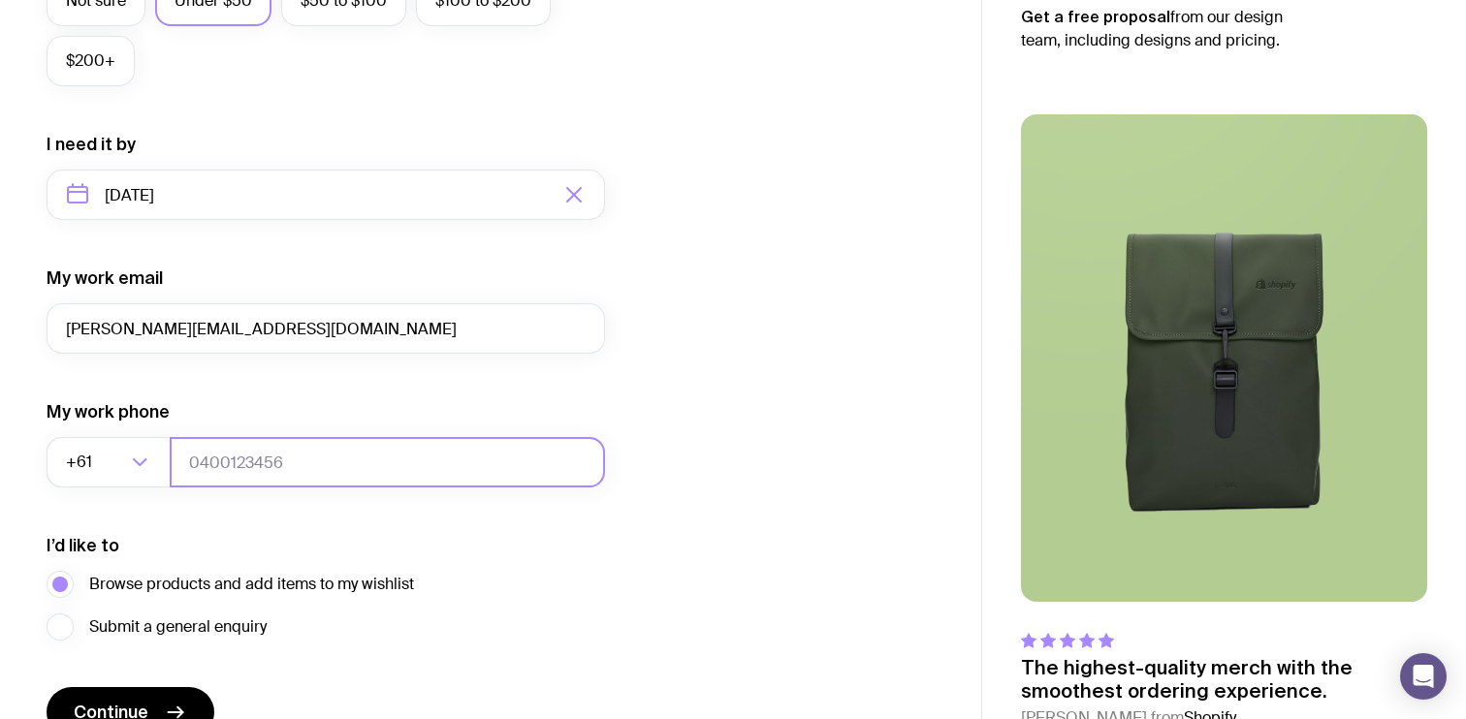
click at [235, 465] on input "tel" at bounding box center [387, 462] width 435 height 50
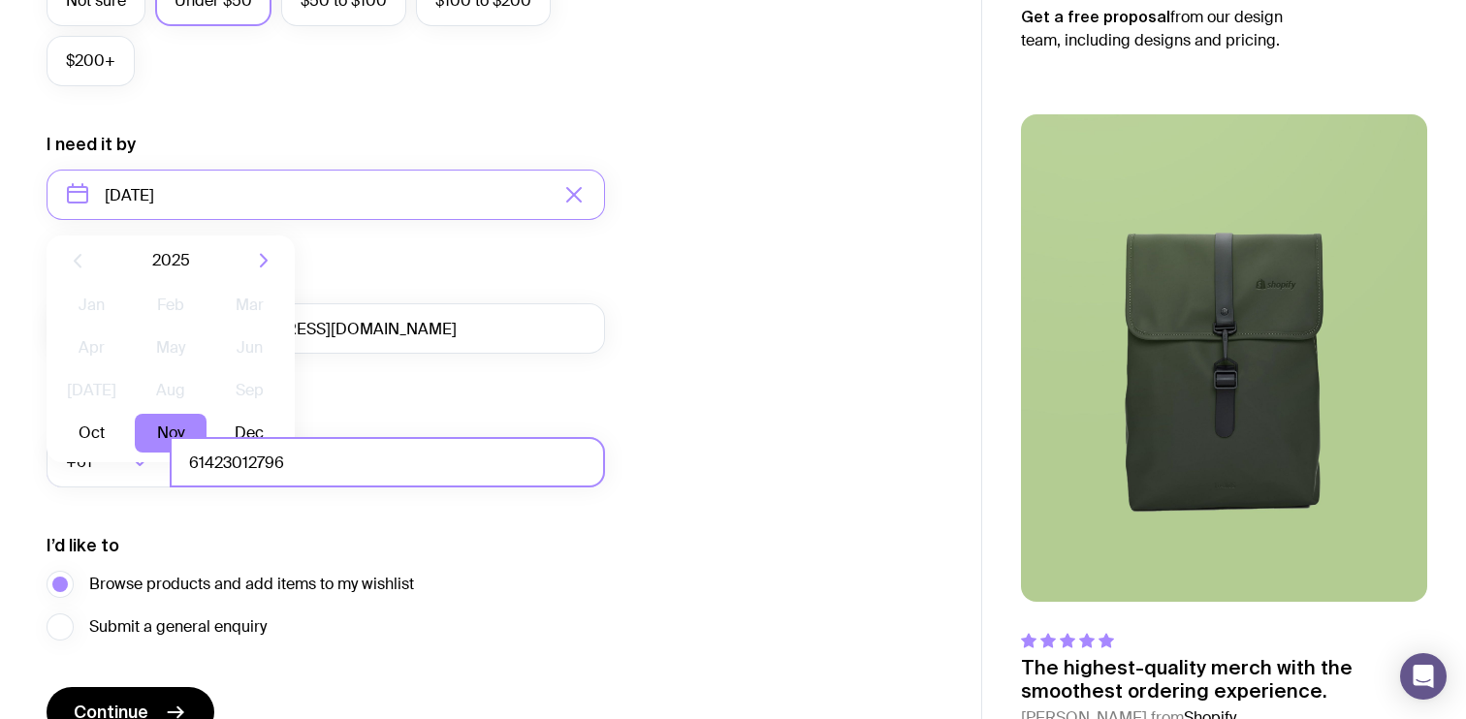
click at [204, 461] on input "61423012796" at bounding box center [387, 462] width 435 height 50
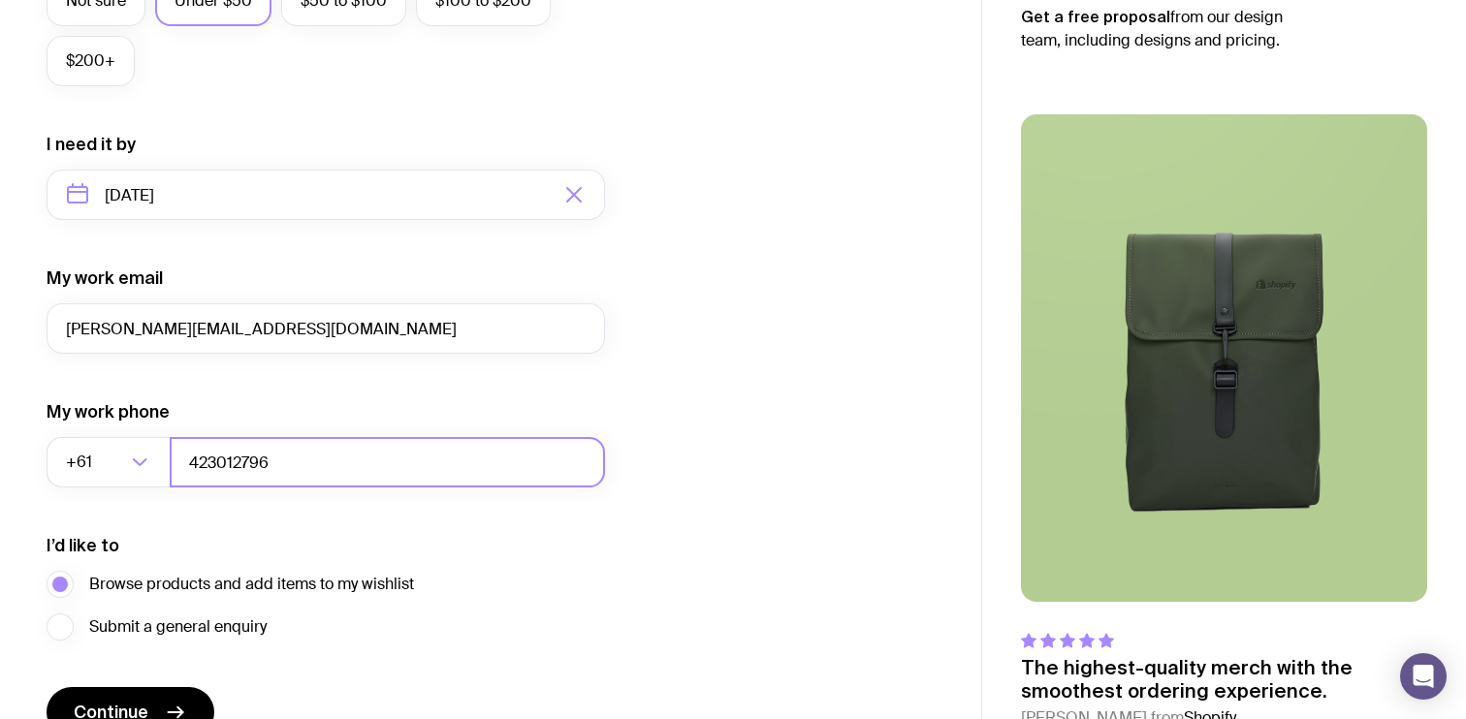
type input "423012796"
click at [233, 538] on div "I’d like to Browse products and add items to my wishlist Submit a general enqui…" at bounding box center [326, 587] width 558 height 107
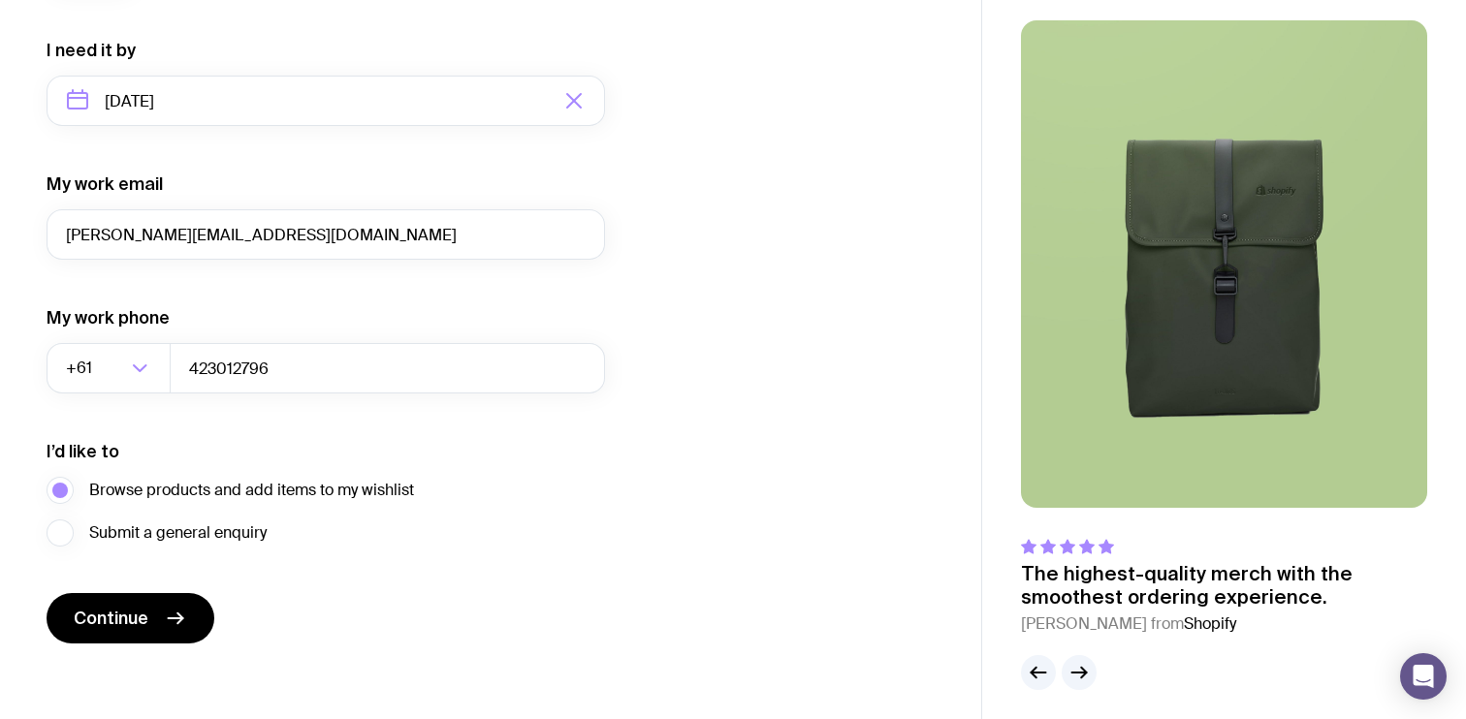
scroll to position [929, 0]
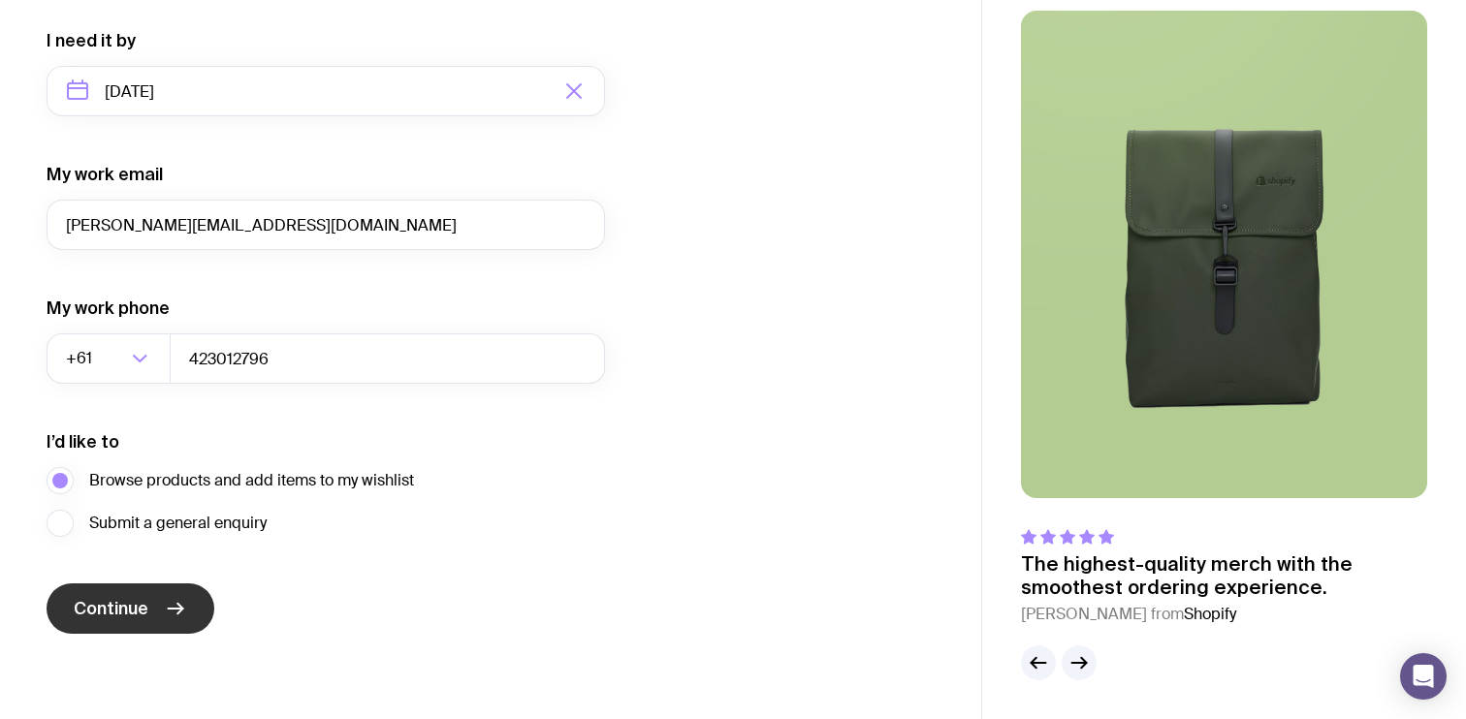
click at [158, 610] on button "Continue" at bounding box center [131, 608] width 168 height 50
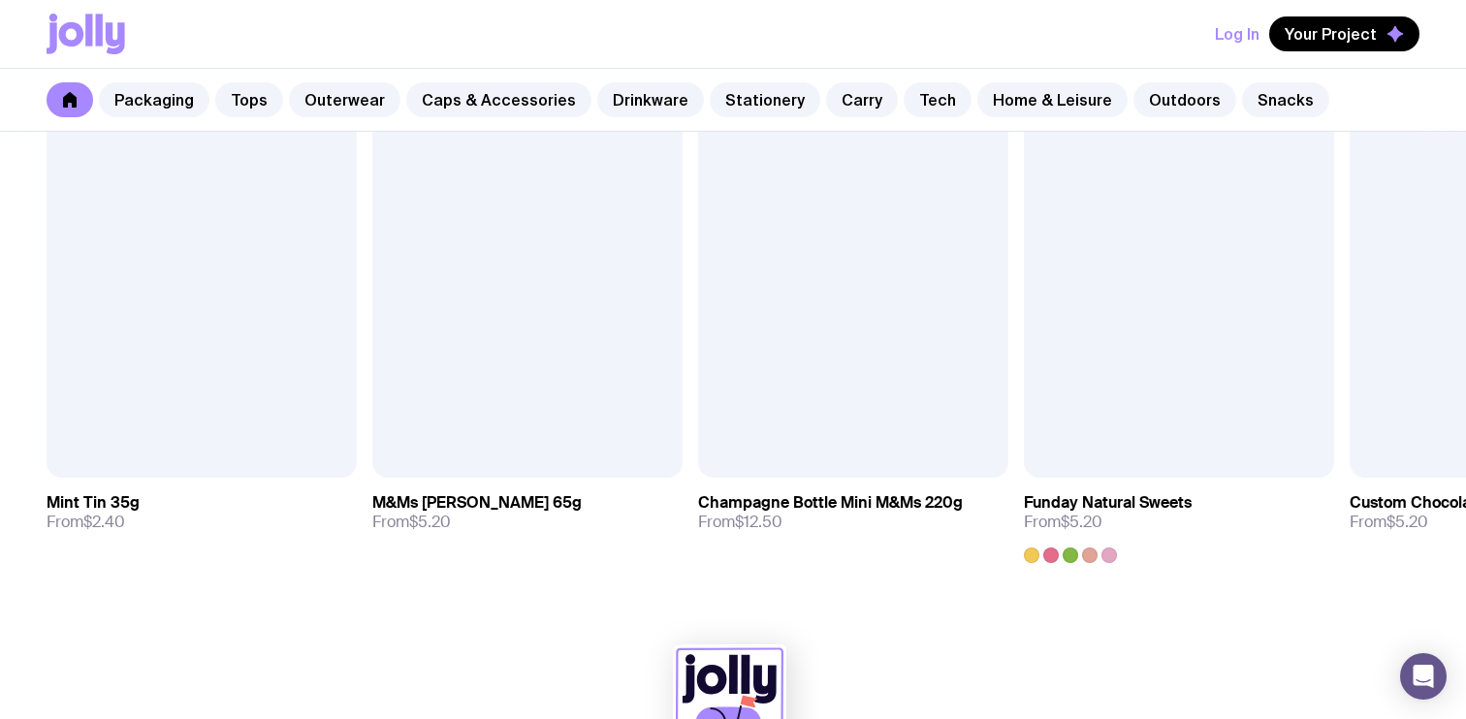
scroll to position [6852, 0]
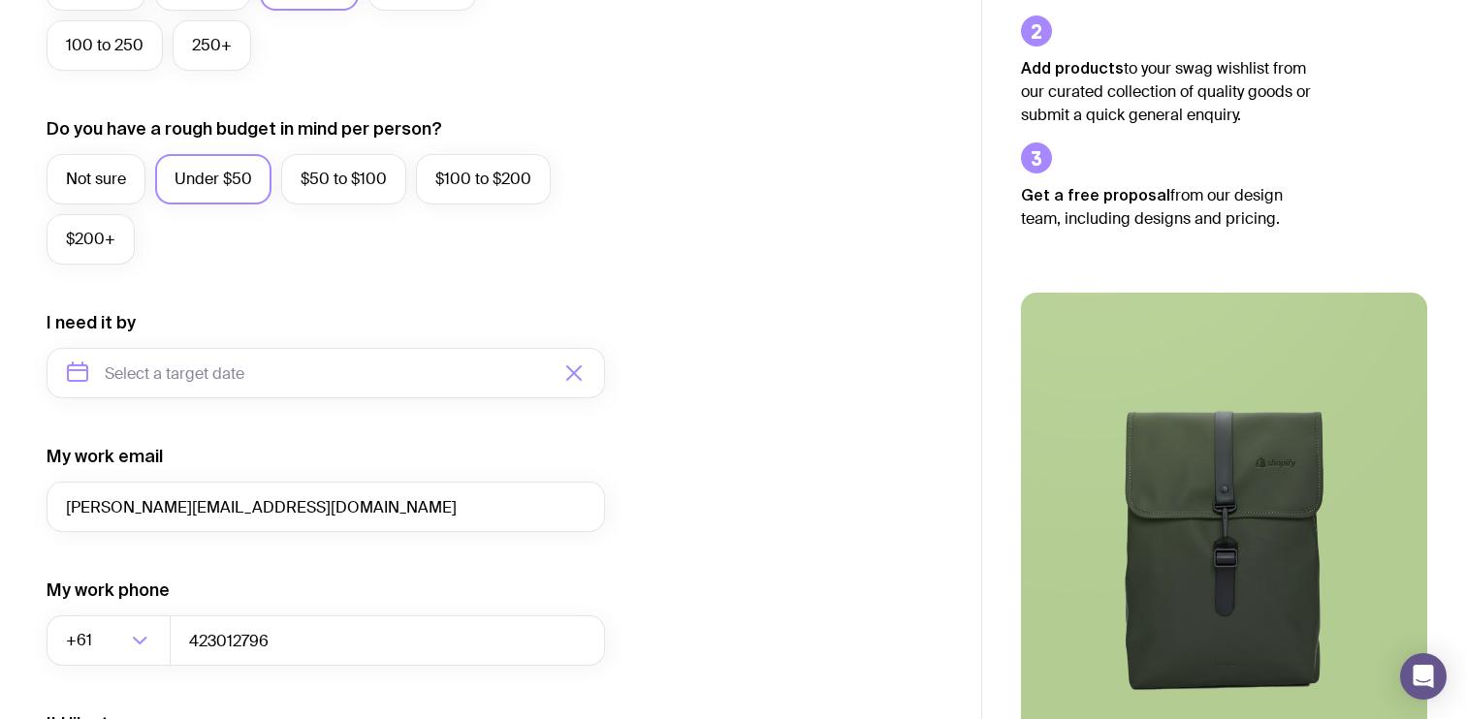
scroll to position [648, 0]
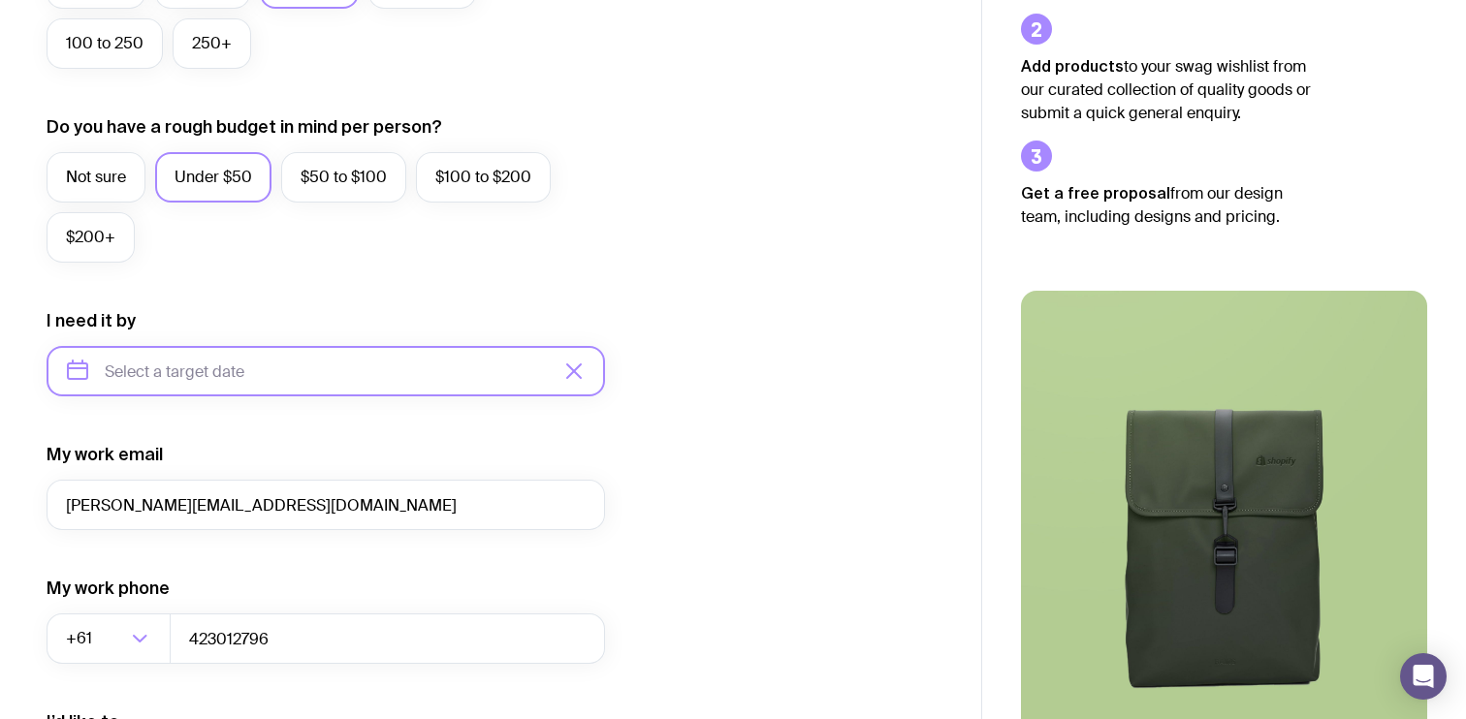
click at [200, 371] on input "text" at bounding box center [326, 371] width 558 height 50
type input "November 2025"
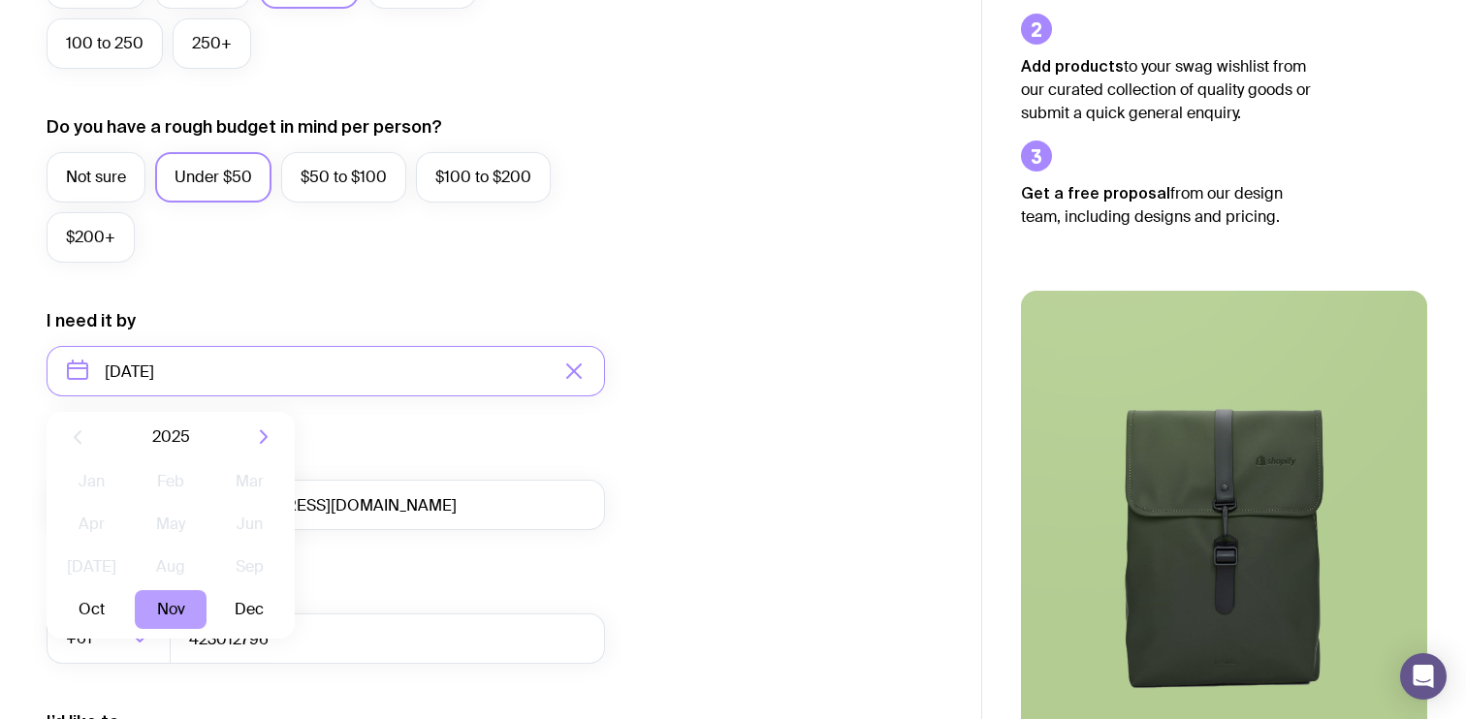
click at [157, 602] on button "Nov" at bounding box center [170, 609] width 71 height 39
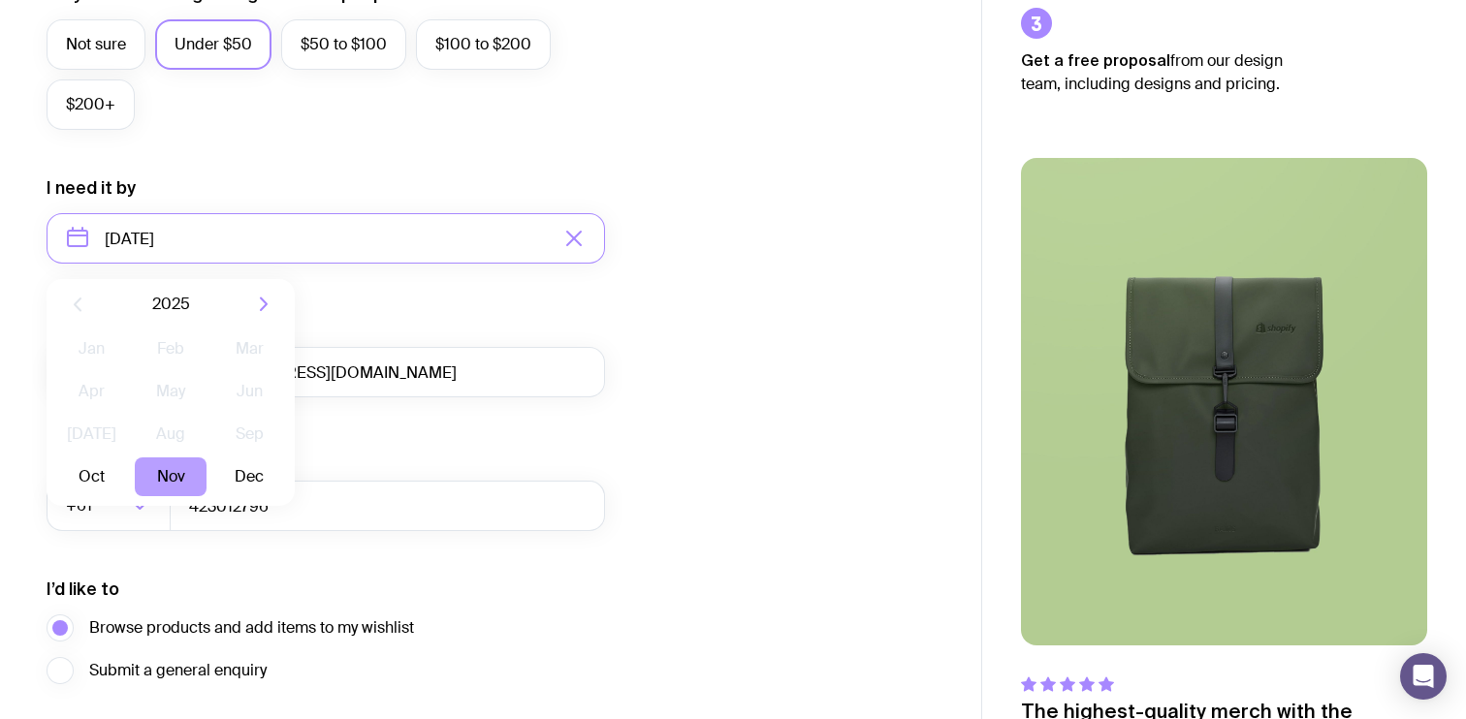
scroll to position [791, 0]
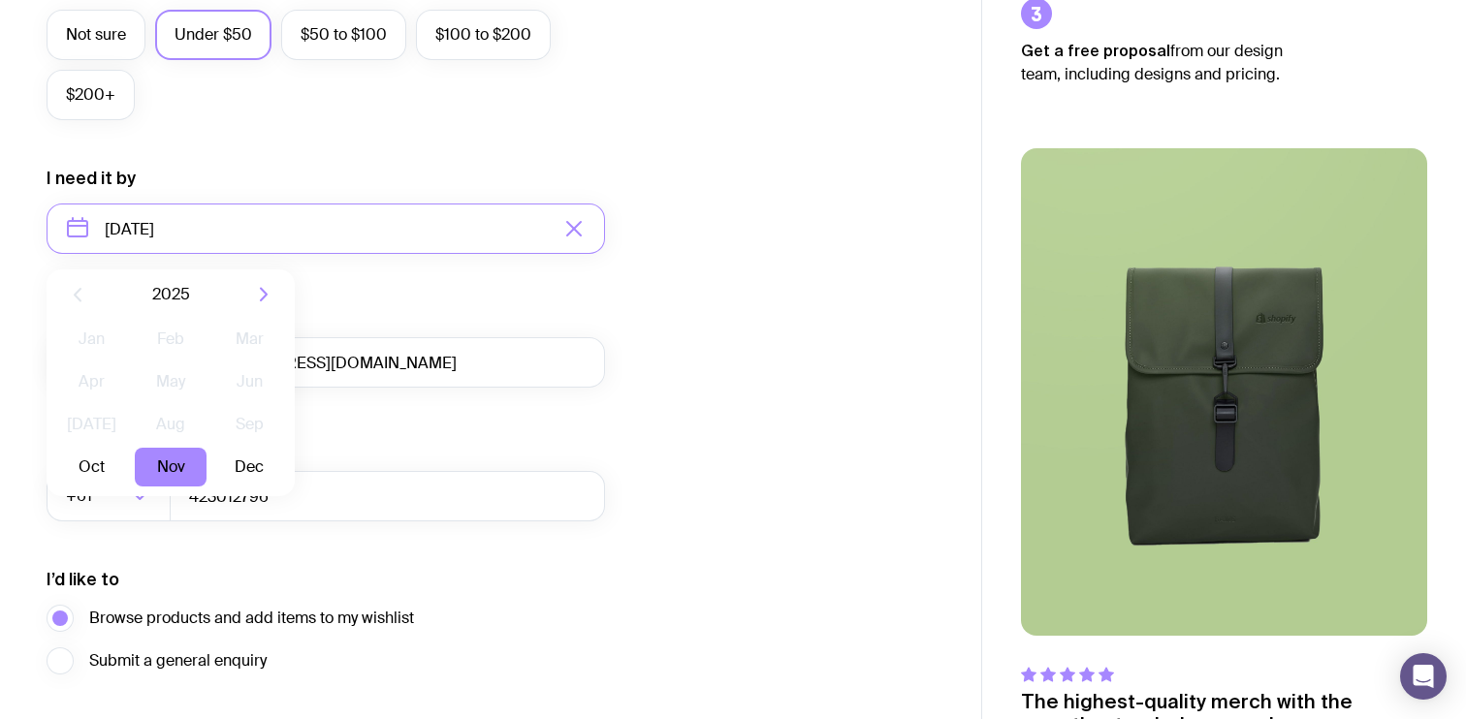
click at [777, 392] on div "I want swag for Customers Team members An event Approximately how many people d…" at bounding box center [491, 139] width 888 height 1266
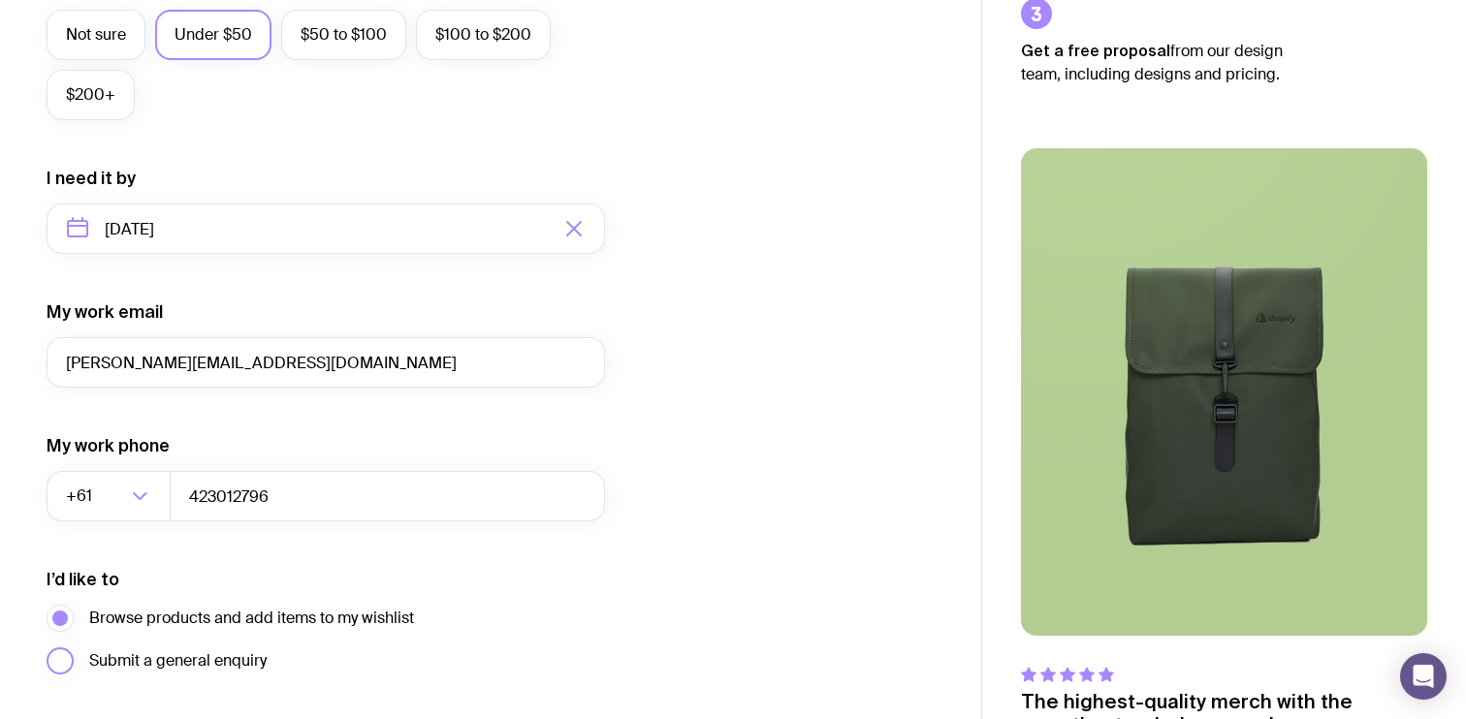
click at [192, 664] on span "Submit a general enquiry" at bounding box center [177, 660] width 177 height 23
click at [0, 0] on input "Submit a general enquiry" at bounding box center [0, 0] width 0 height 0
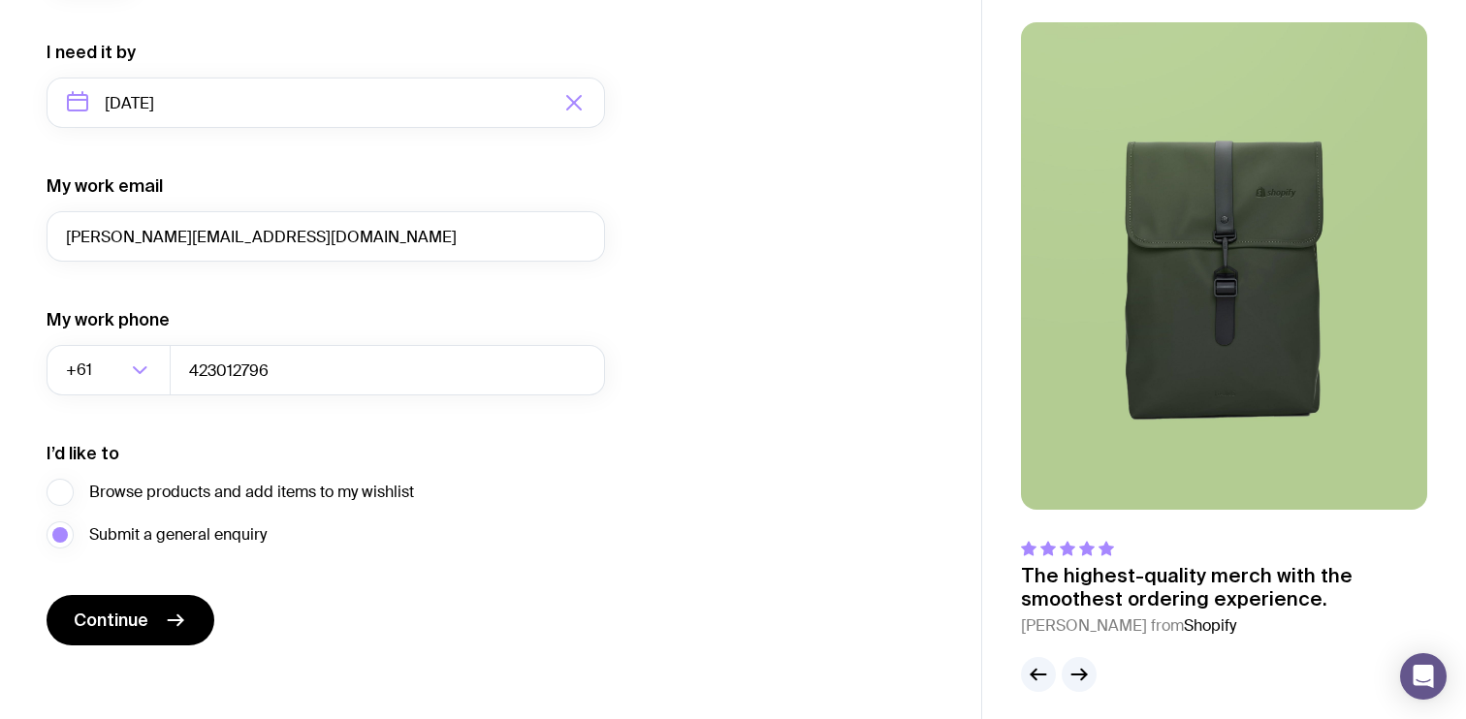
scroll to position [929, 0]
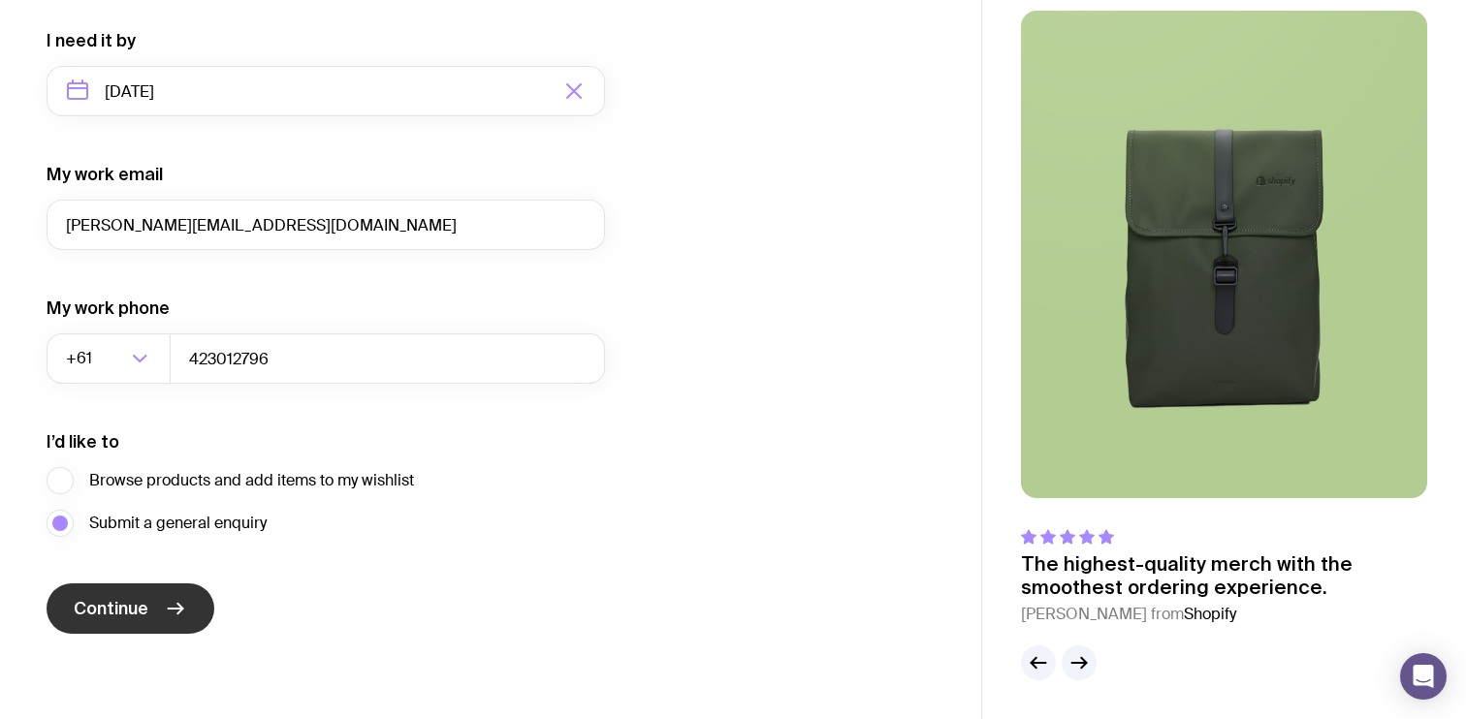
click at [153, 608] on button "Continue" at bounding box center [131, 608] width 168 height 50
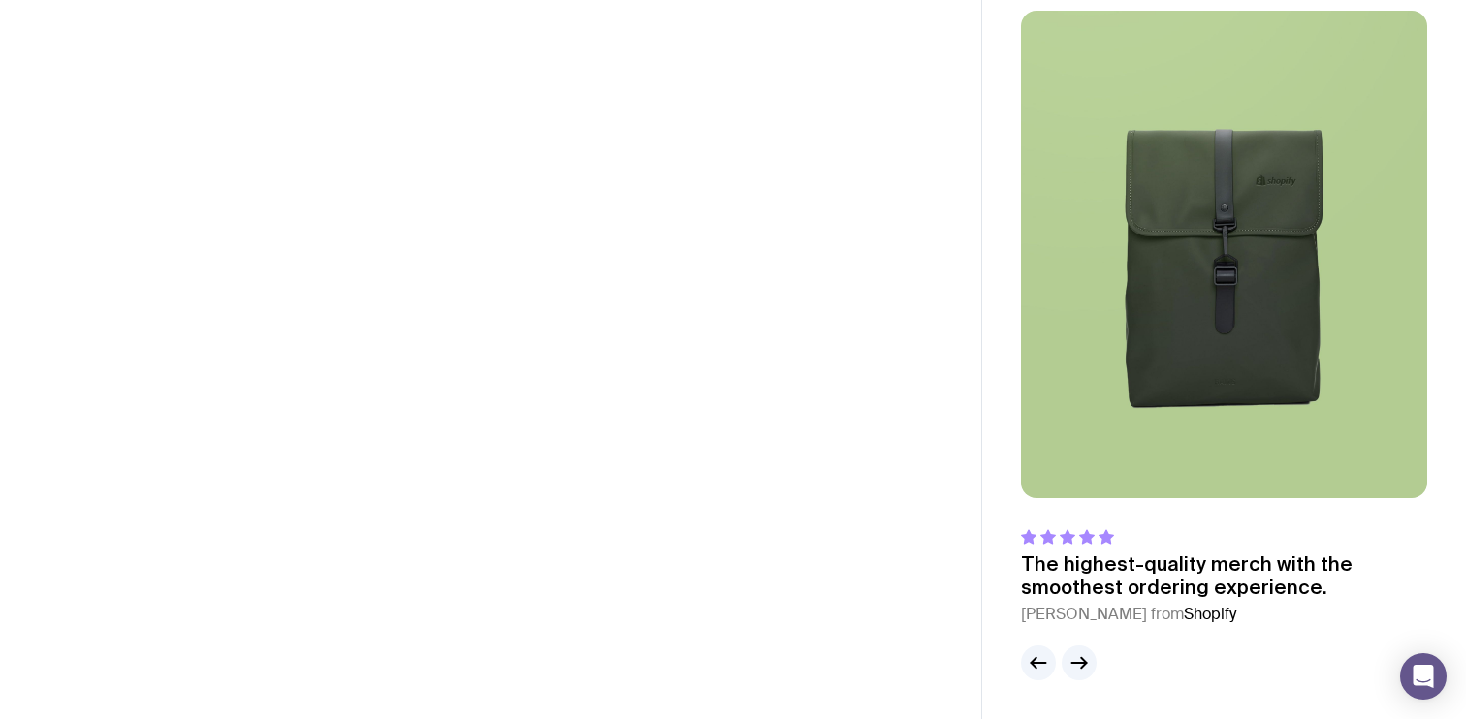
scroll to position [90, 0]
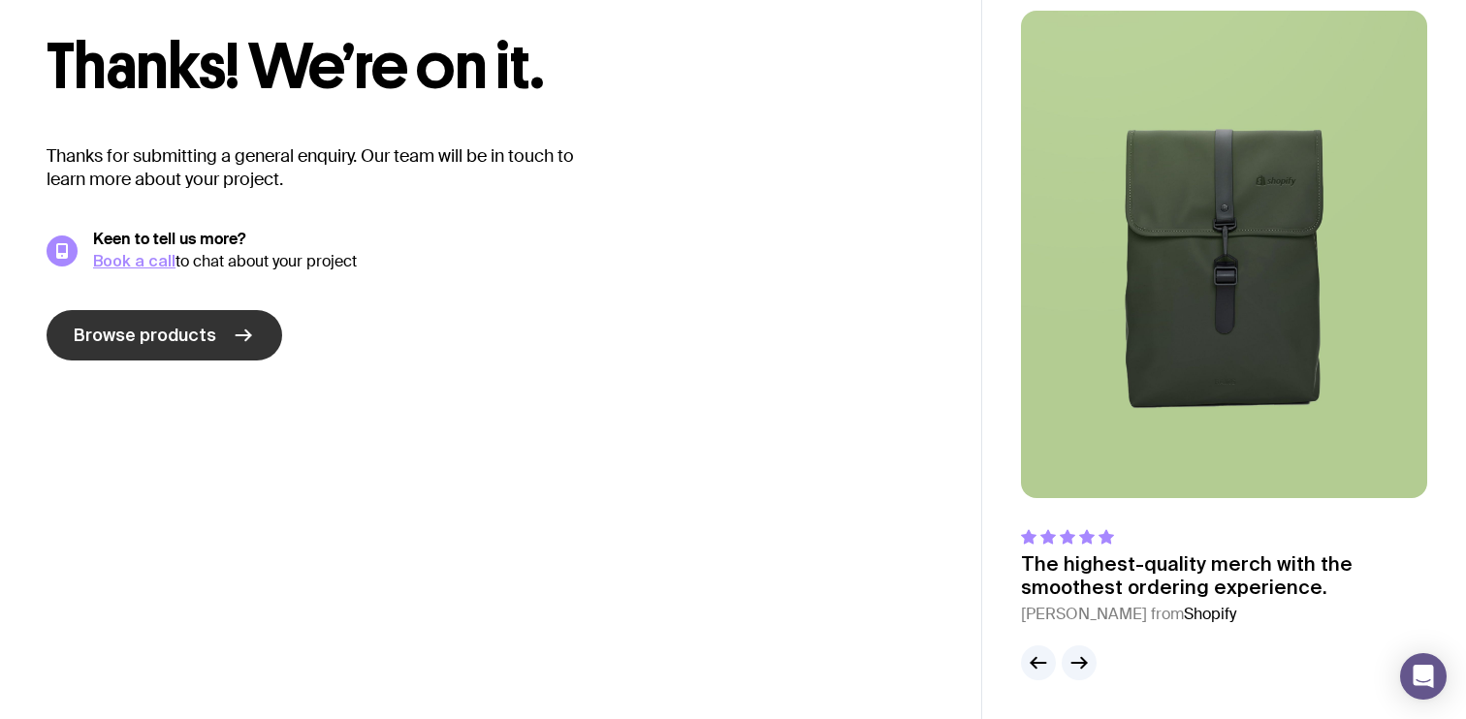
click at [176, 345] on span "Browse products" at bounding box center [145, 335] width 142 height 23
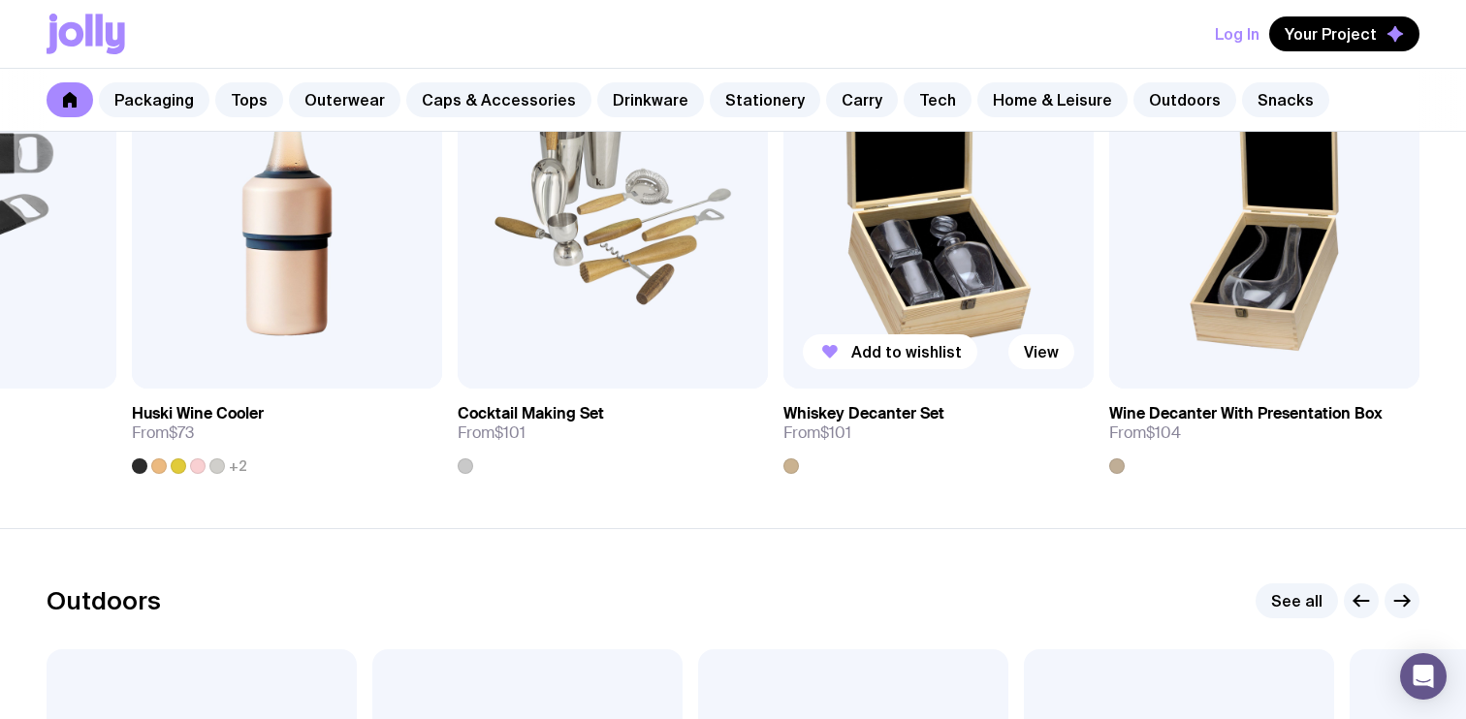
scroll to position [5542, 0]
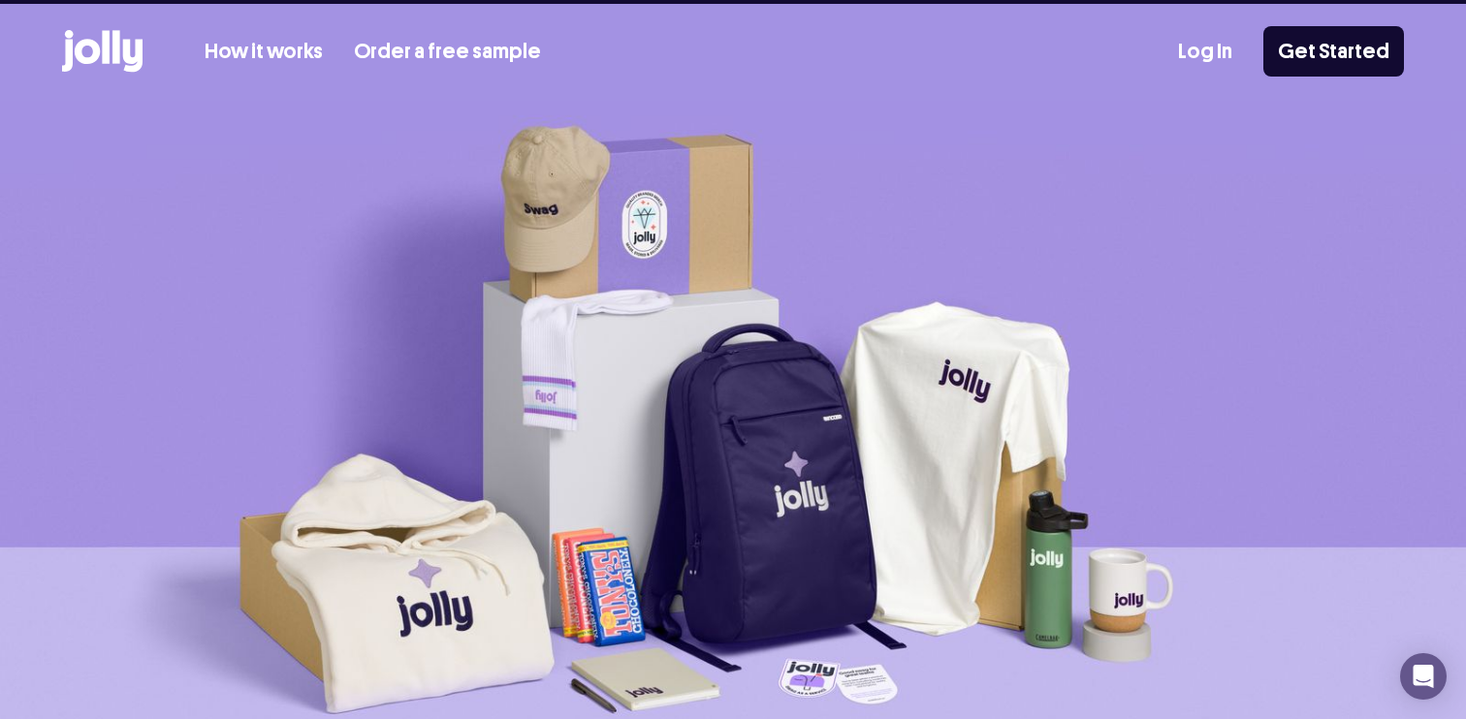
click at [270, 48] on div "How it works Order a free sample Log In Get Started" at bounding box center [732, 51] width 1341 height 95
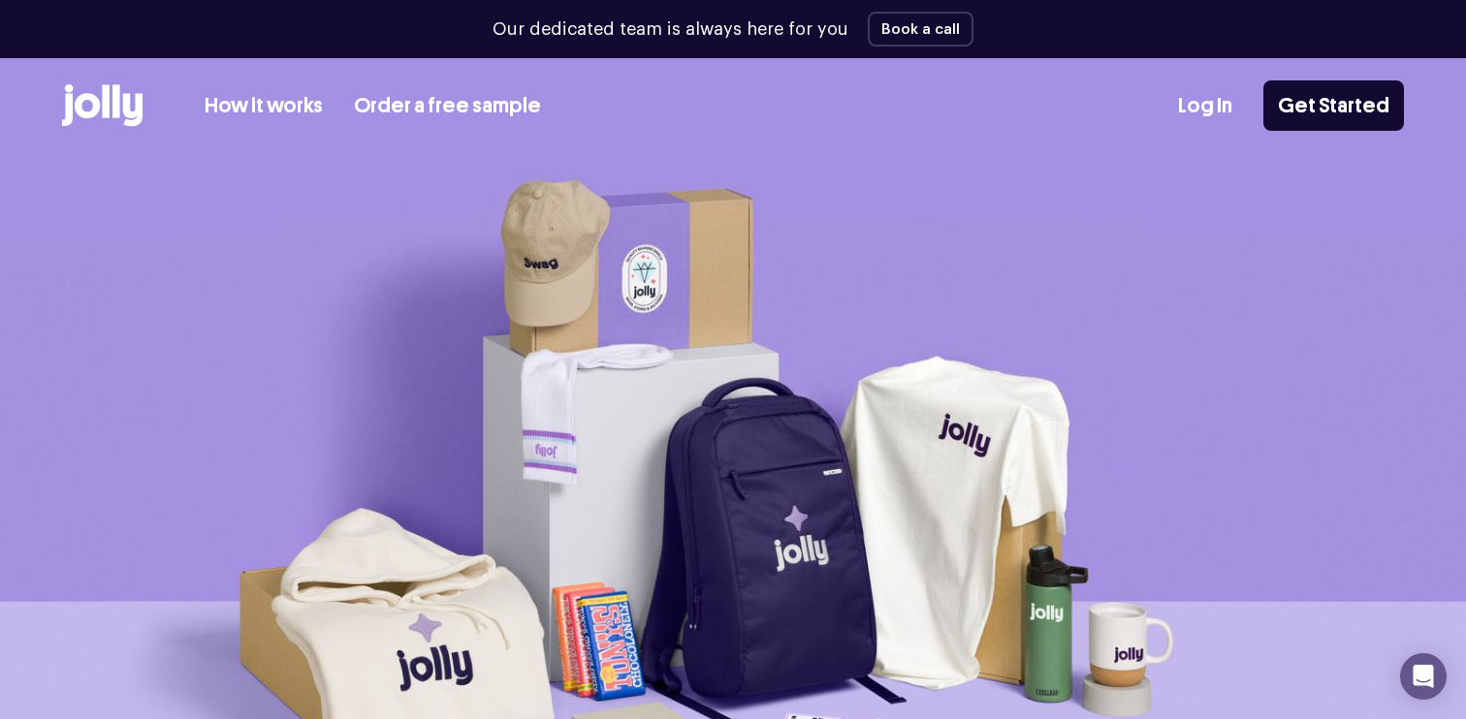
click at [268, 100] on link "How it works" at bounding box center [264, 106] width 118 height 32
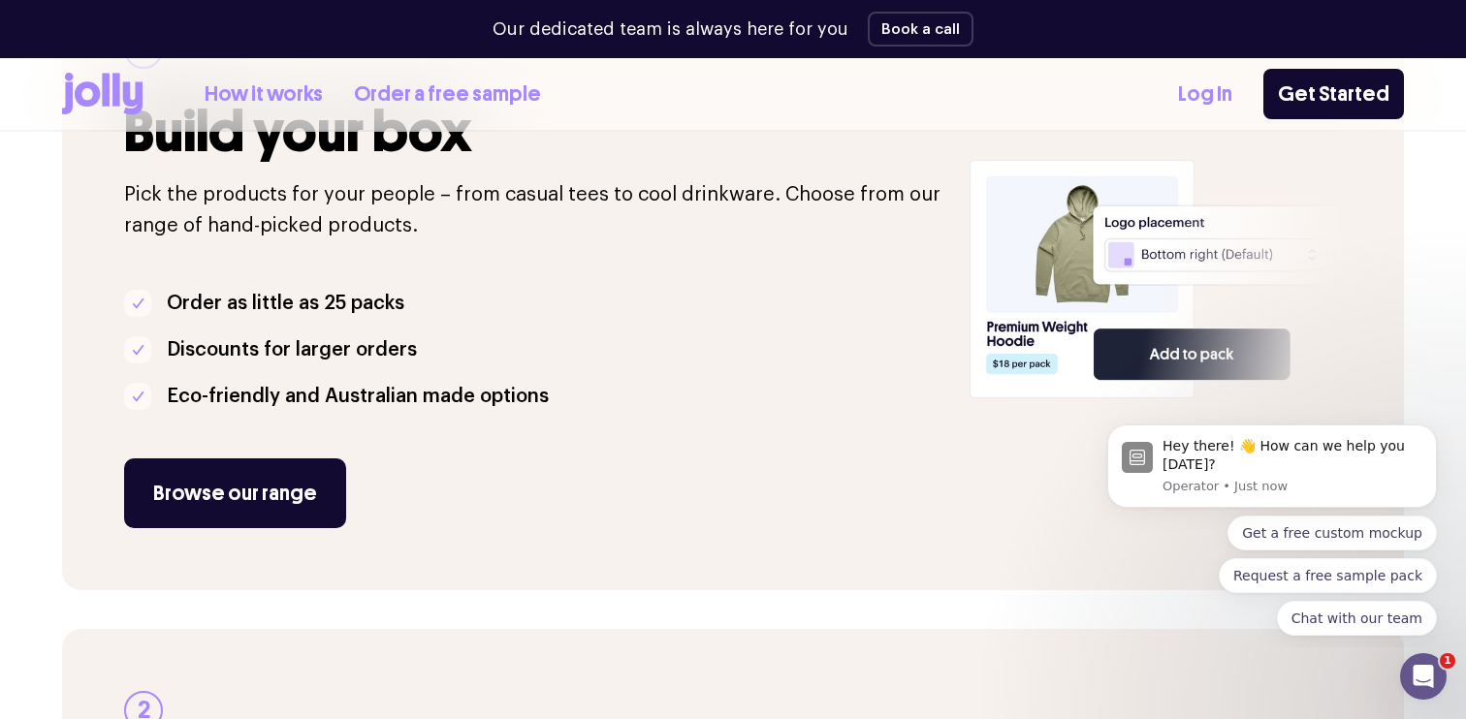
scroll to position [471, 0]
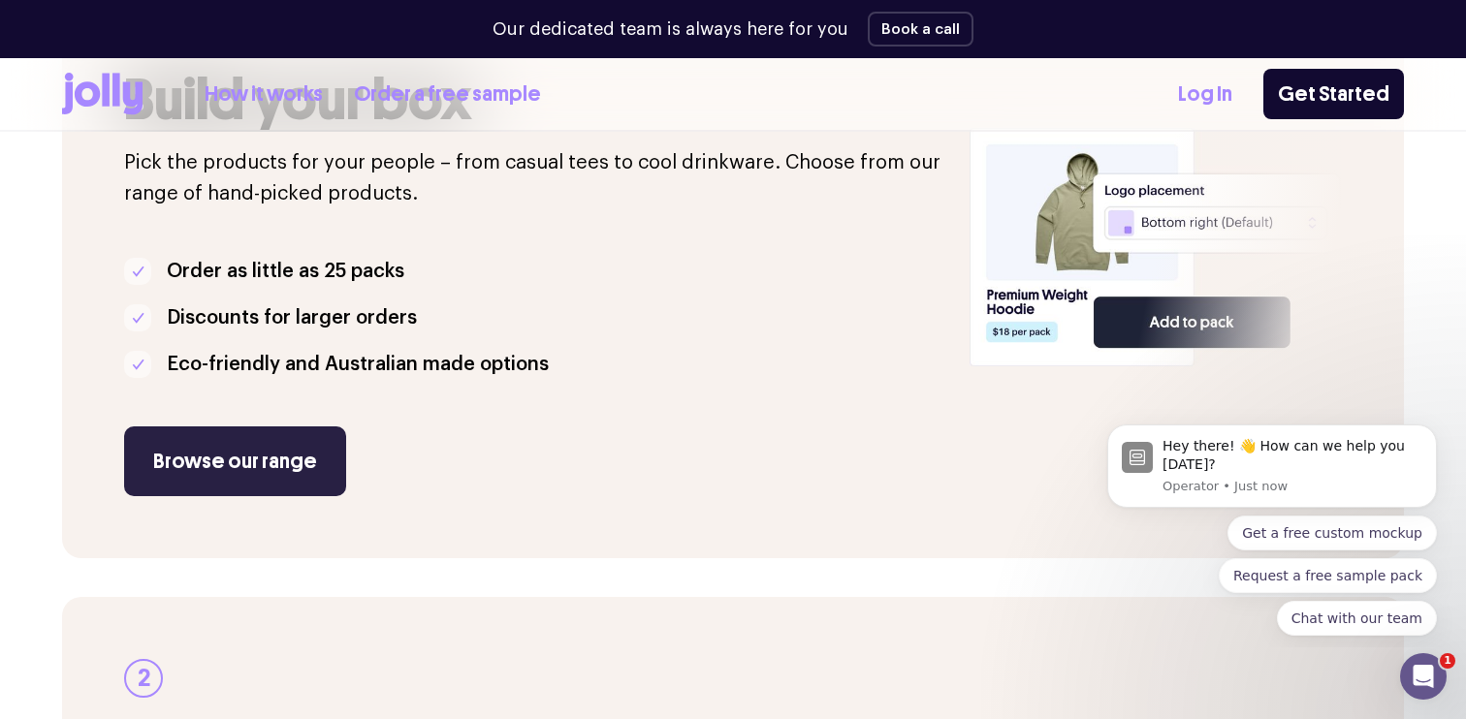
click at [243, 474] on link "Browse our range" at bounding box center [235, 461] width 222 height 70
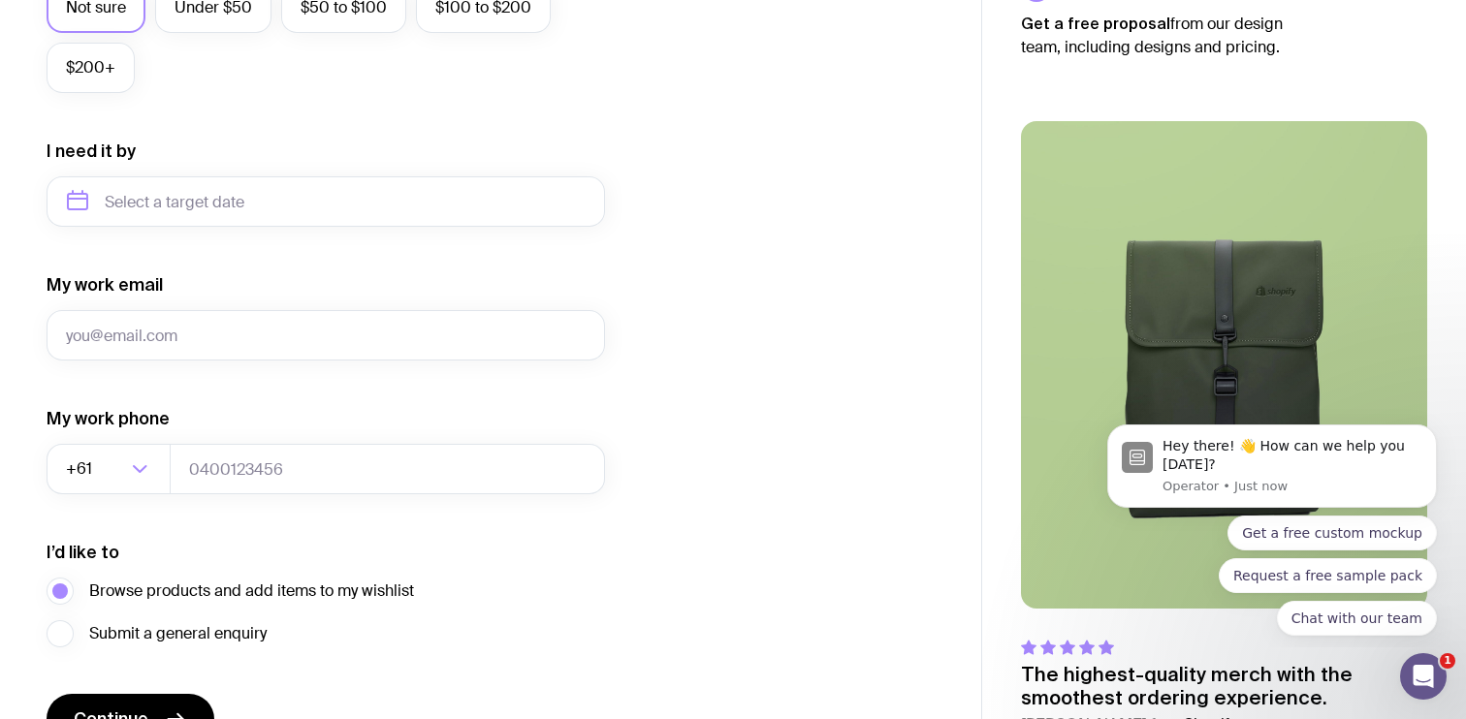
scroll to position [929, 0]
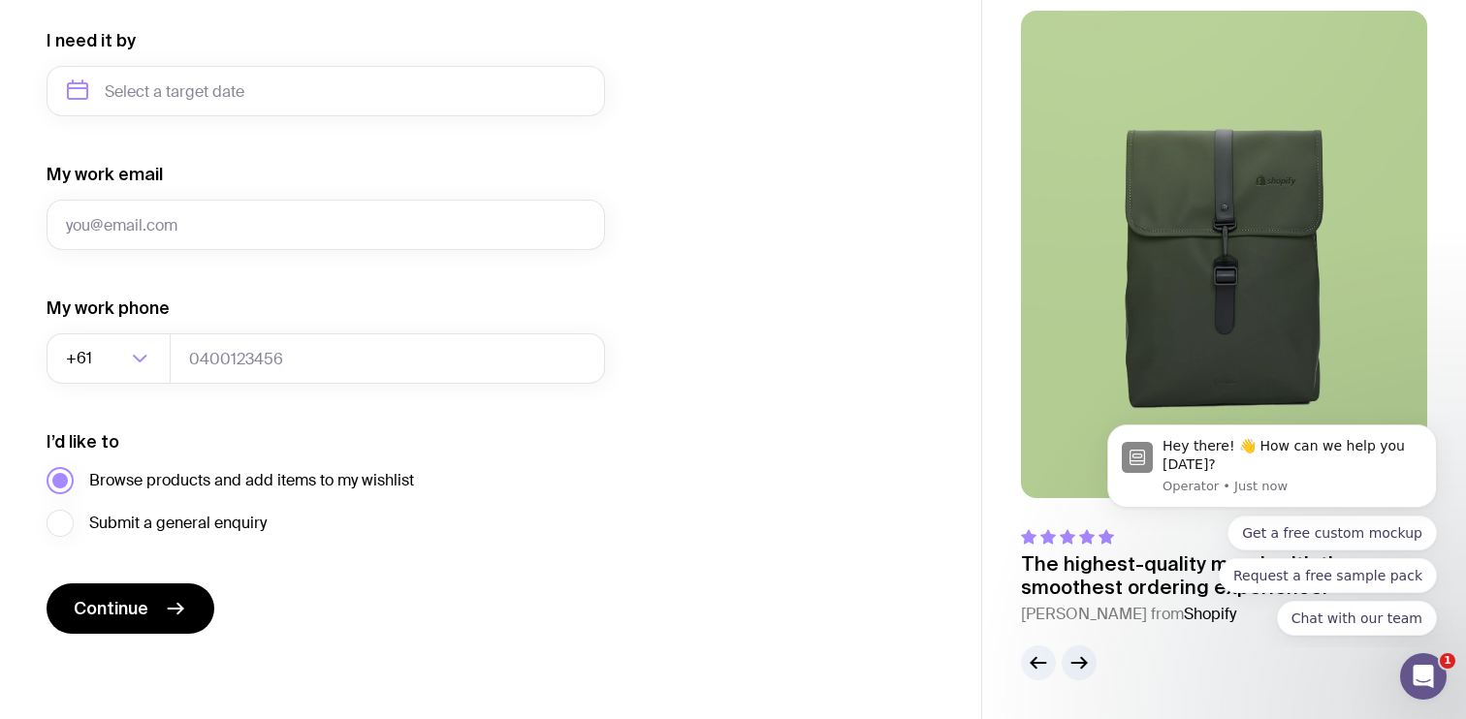
click at [352, 483] on span "Browse products and add items to my wishlist" at bounding box center [251, 480] width 325 height 23
click at [0, 0] on input "Browse products and add items to my wishlist" at bounding box center [0, 0] width 0 height 0
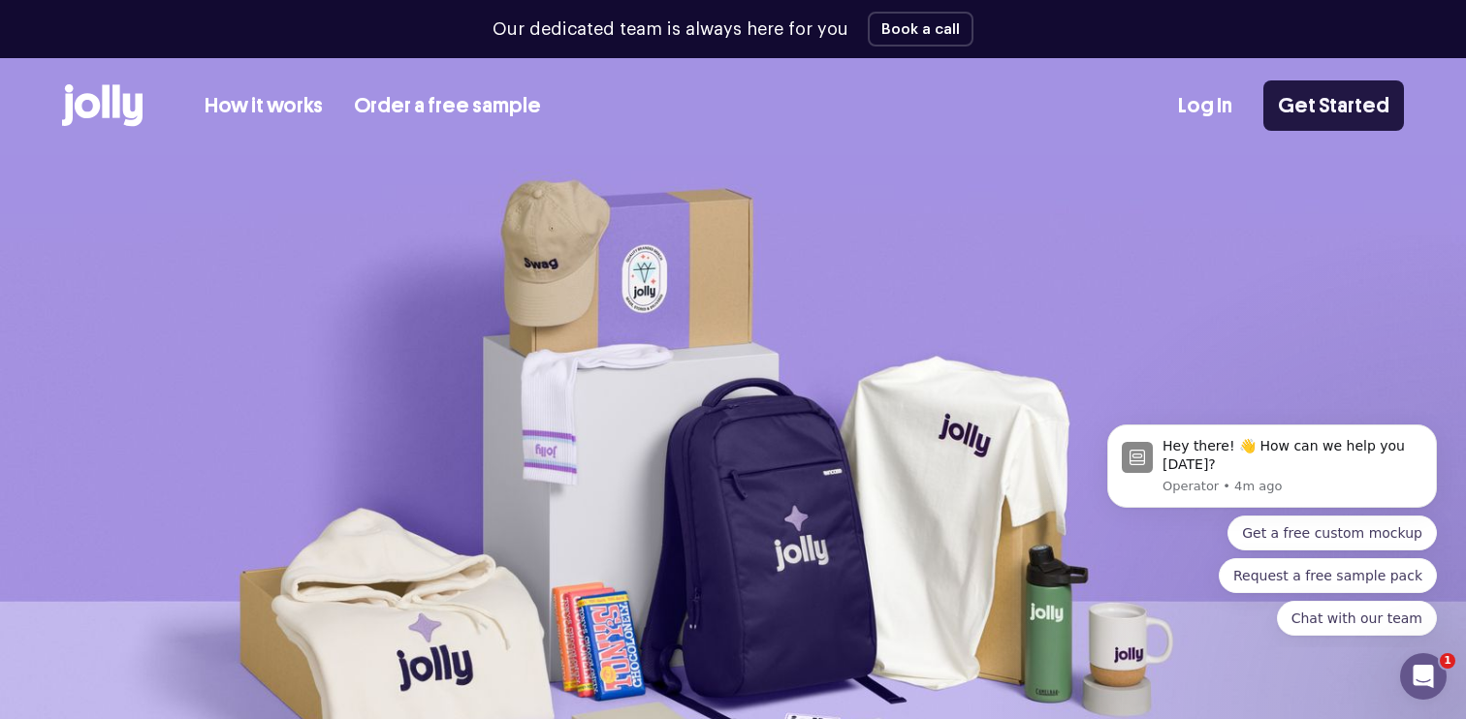
click at [1324, 107] on link "Get Started" at bounding box center [1333, 105] width 141 height 50
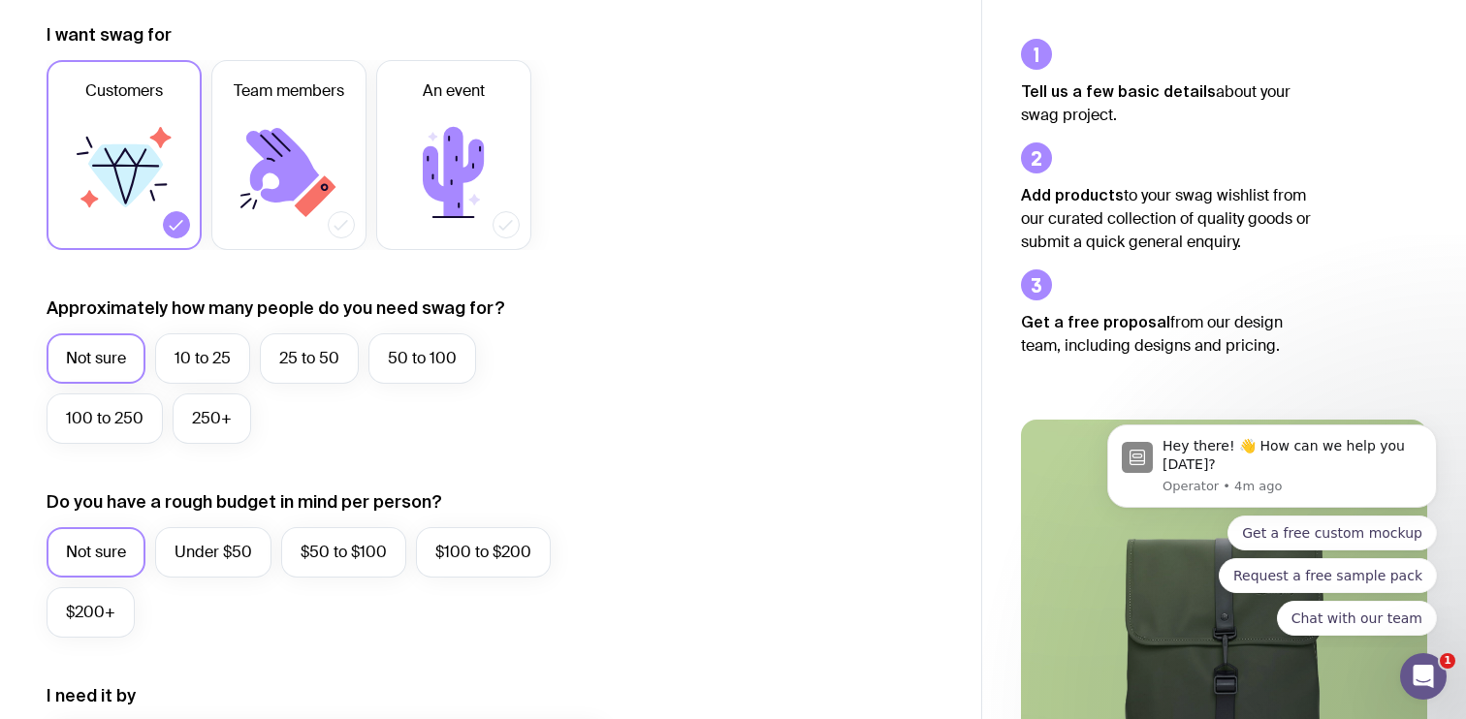
scroll to position [279, 0]
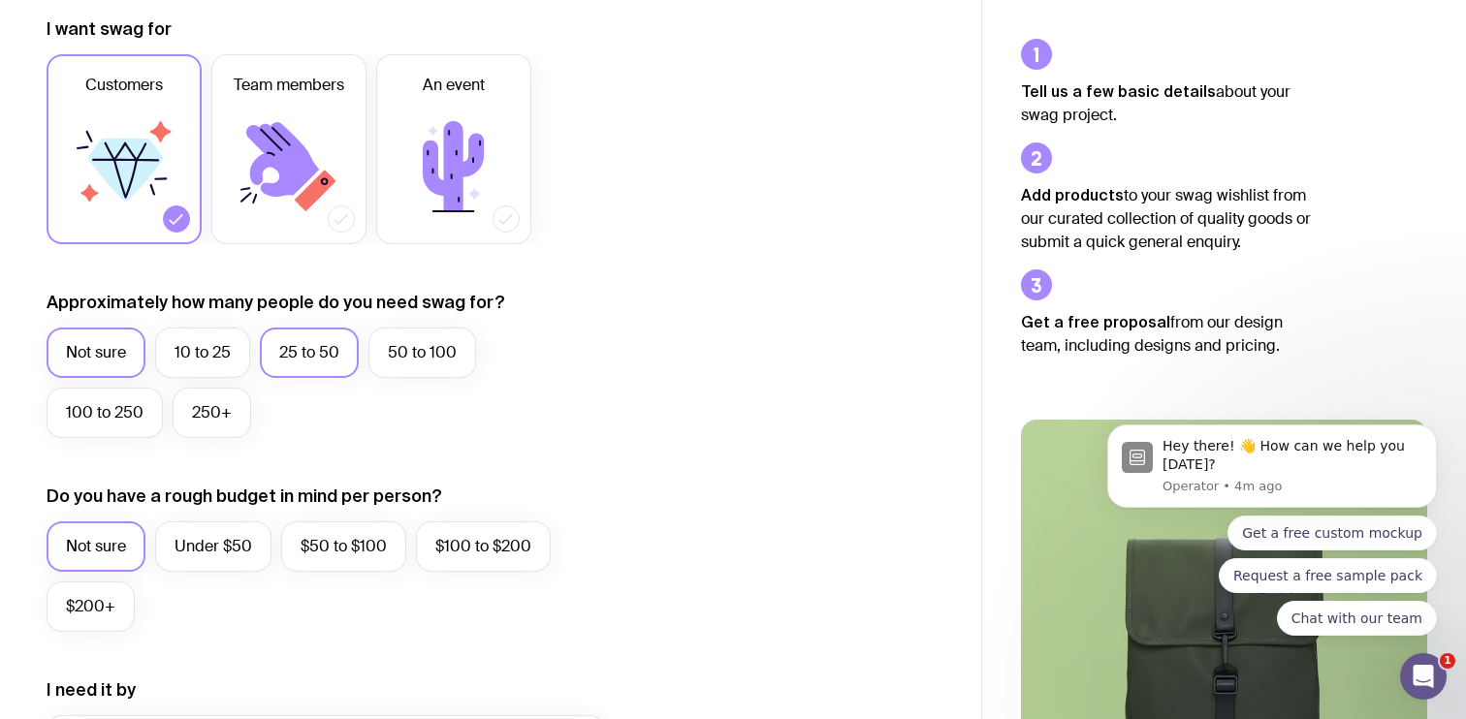
click at [314, 349] on label "25 to 50" at bounding box center [309, 353] width 99 height 50
click at [0, 0] on input "25 to 50" at bounding box center [0, 0] width 0 height 0
click at [449, 154] on icon at bounding box center [453, 166] width 61 height 90
click at [0, 0] on input "An event" at bounding box center [0, 0] width 0 height 0
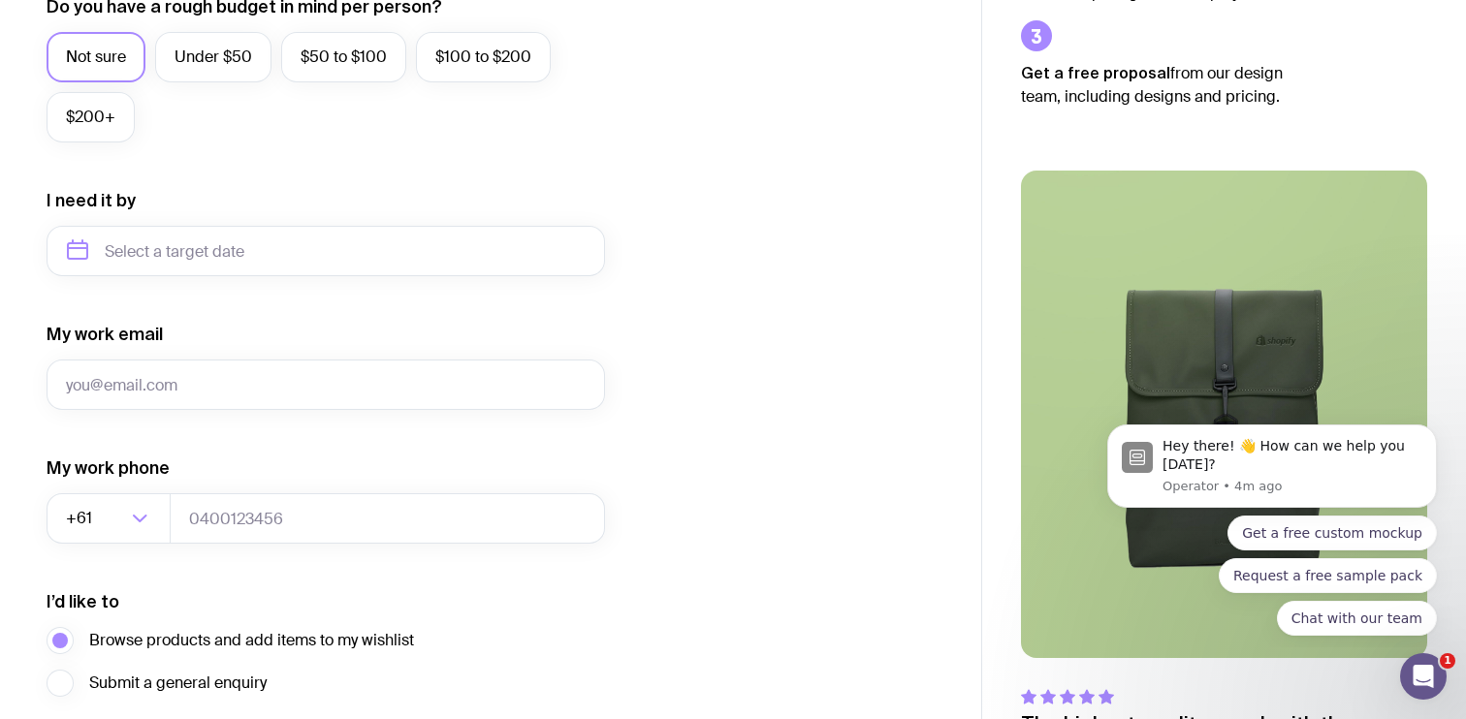
scroll to position [767, 0]
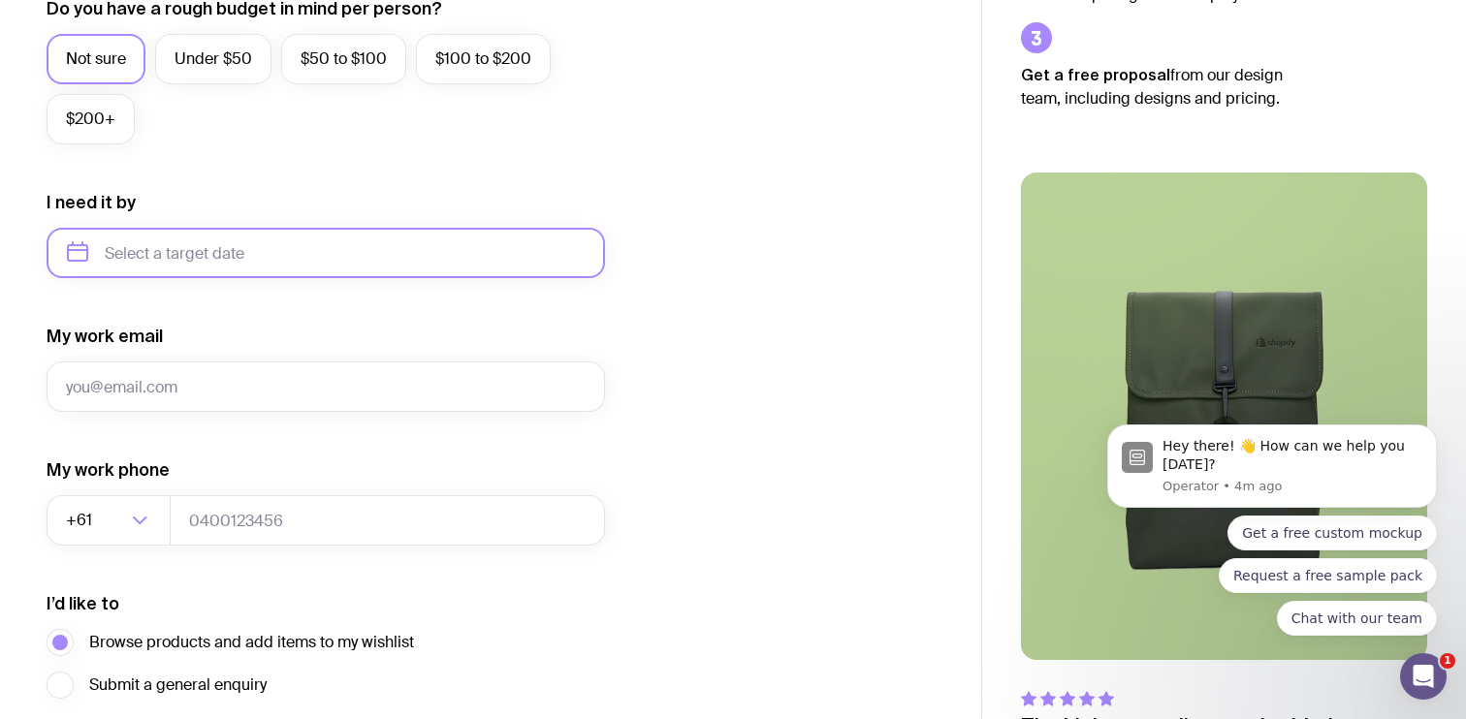
click at [261, 253] on input "text" at bounding box center [326, 253] width 558 height 50
click at [178, 483] on button "Nov" at bounding box center [170, 491] width 71 height 39
type input "[DATE]"
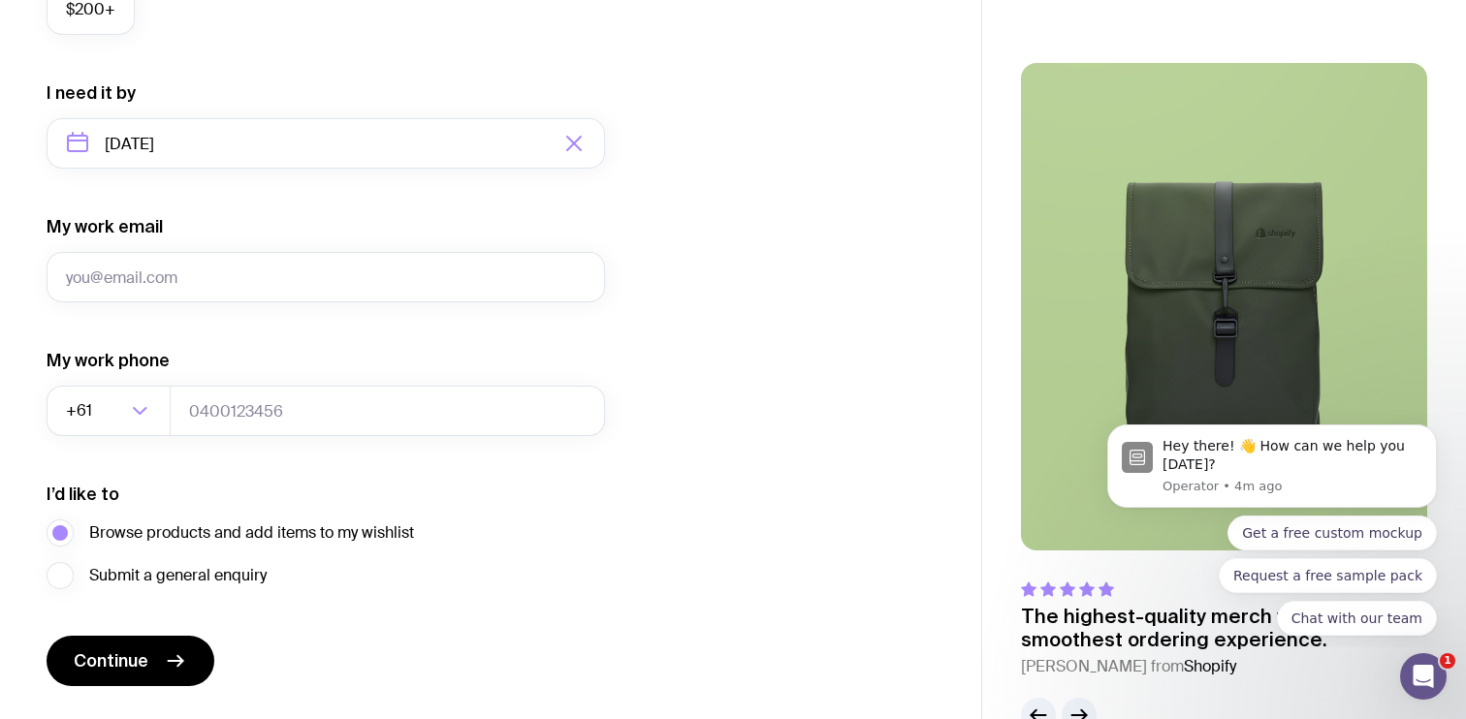
scroll to position [929, 0]
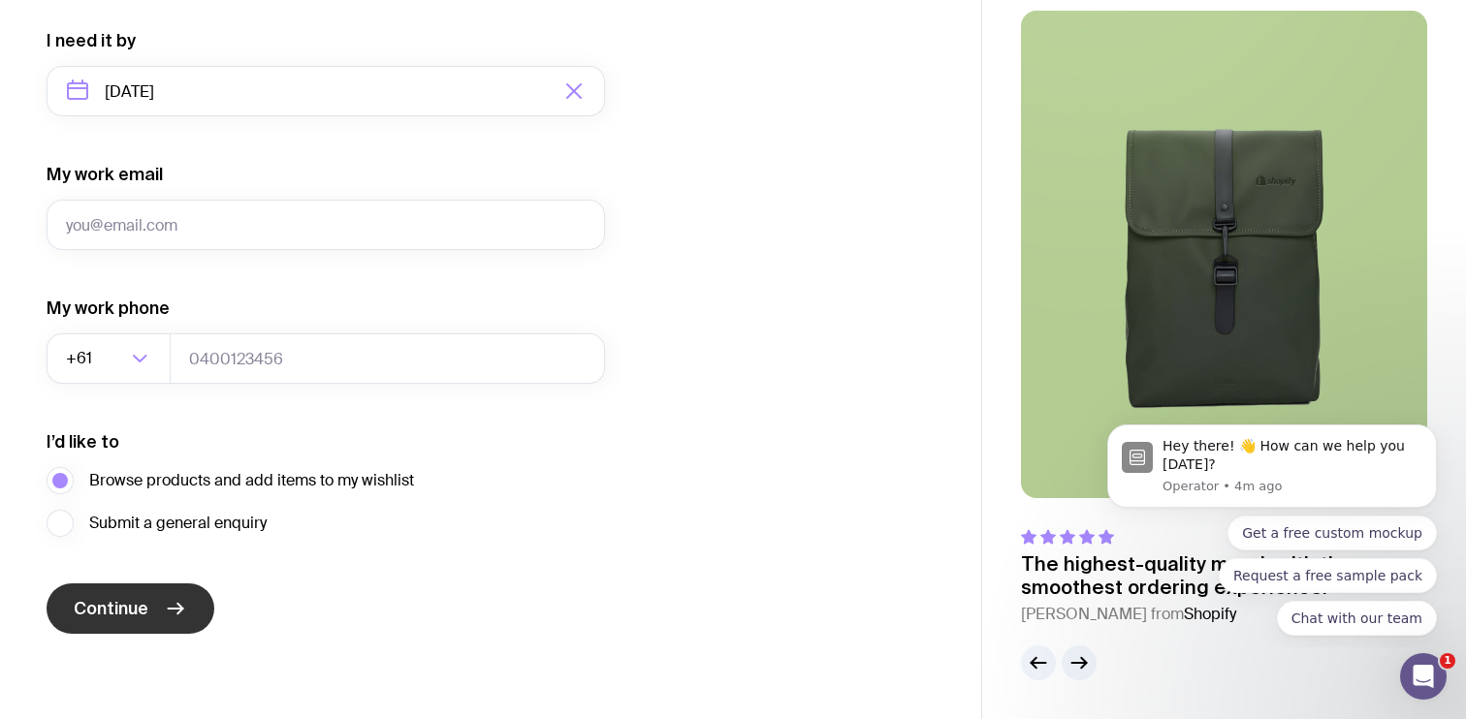
click at [160, 619] on button "Continue" at bounding box center [131, 608] width 168 height 50
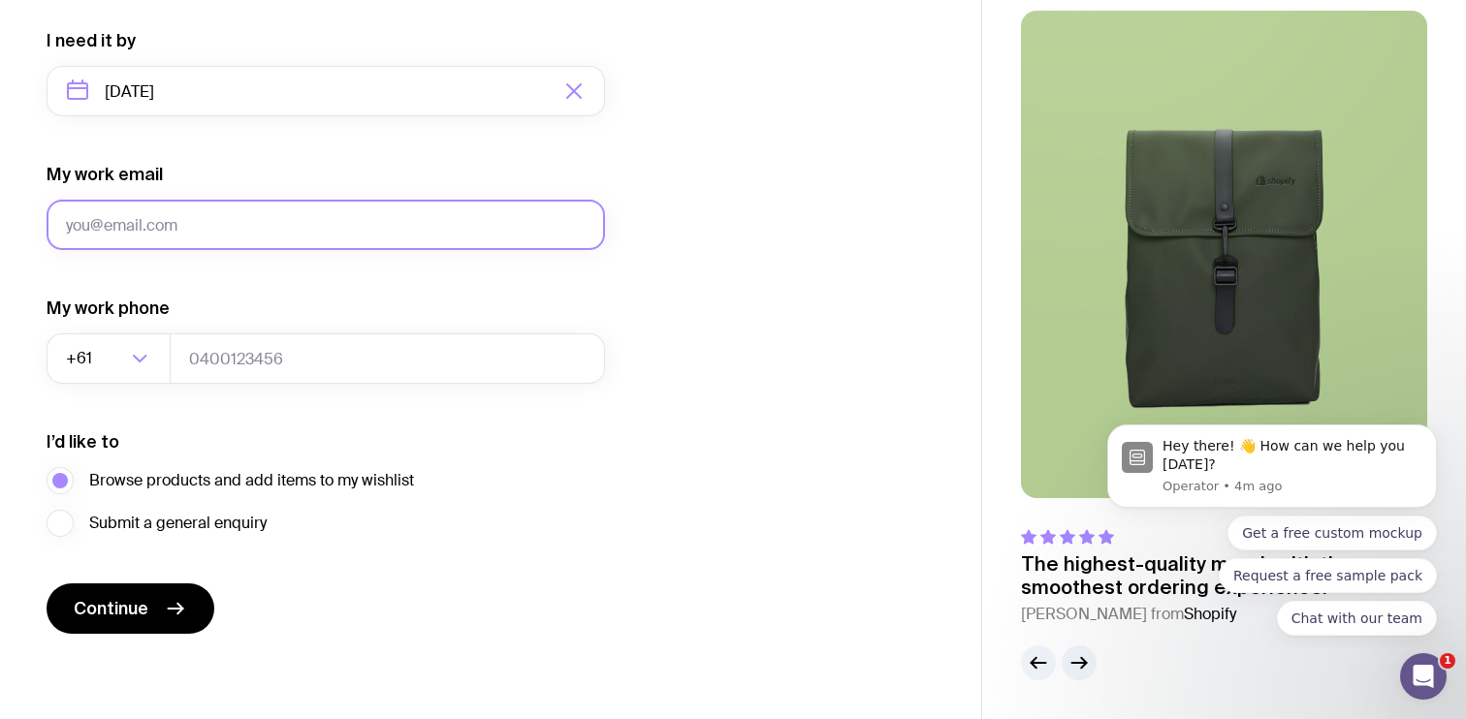
click at [279, 219] on input "My work email" at bounding box center [326, 225] width 558 height 50
click at [0, 718] on nordpass-autofill-portal at bounding box center [0, 719] width 0 height 0
type input "[PERSON_NAME][EMAIL_ADDRESS][DOMAIN_NAME]"
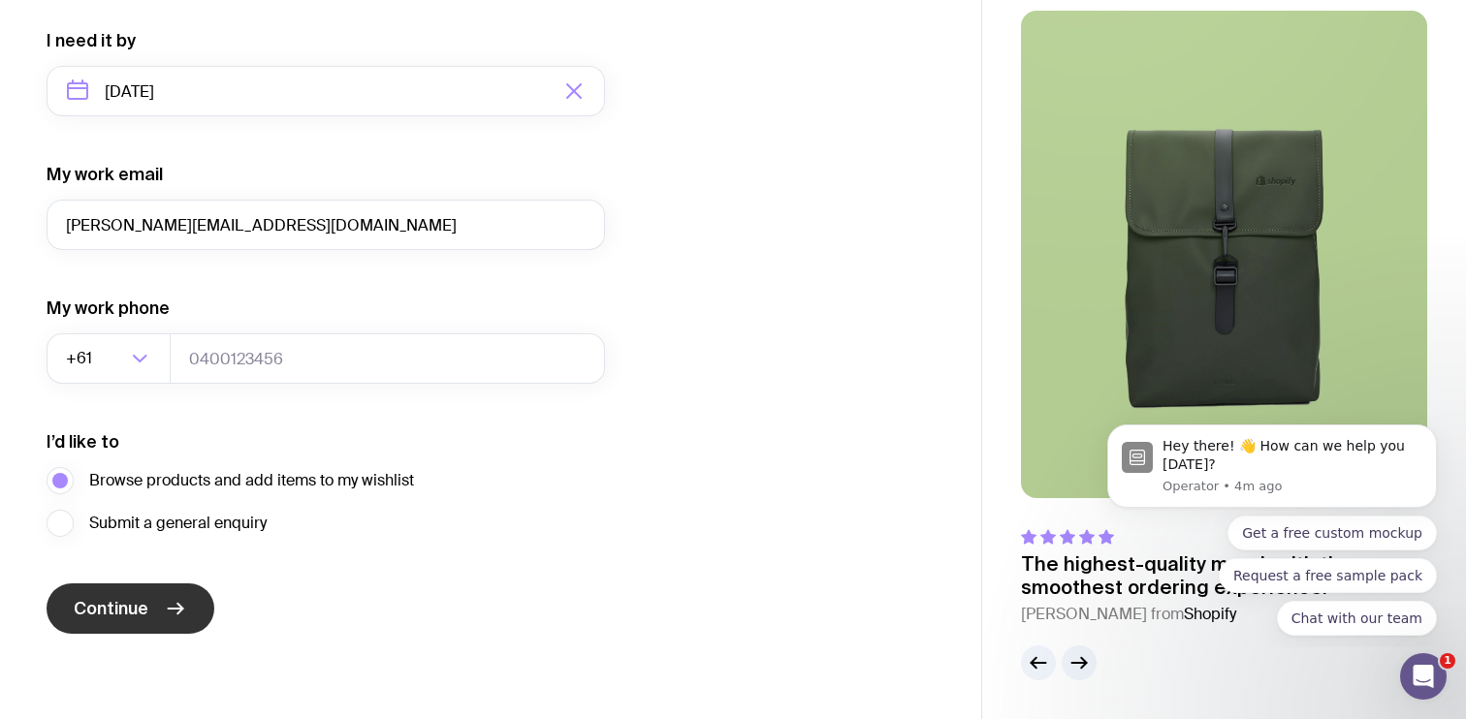
click at [141, 603] on span "Continue" at bounding box center [111, 608] width 75 height 23
